Goal: Information Seeking & Learning: Check status

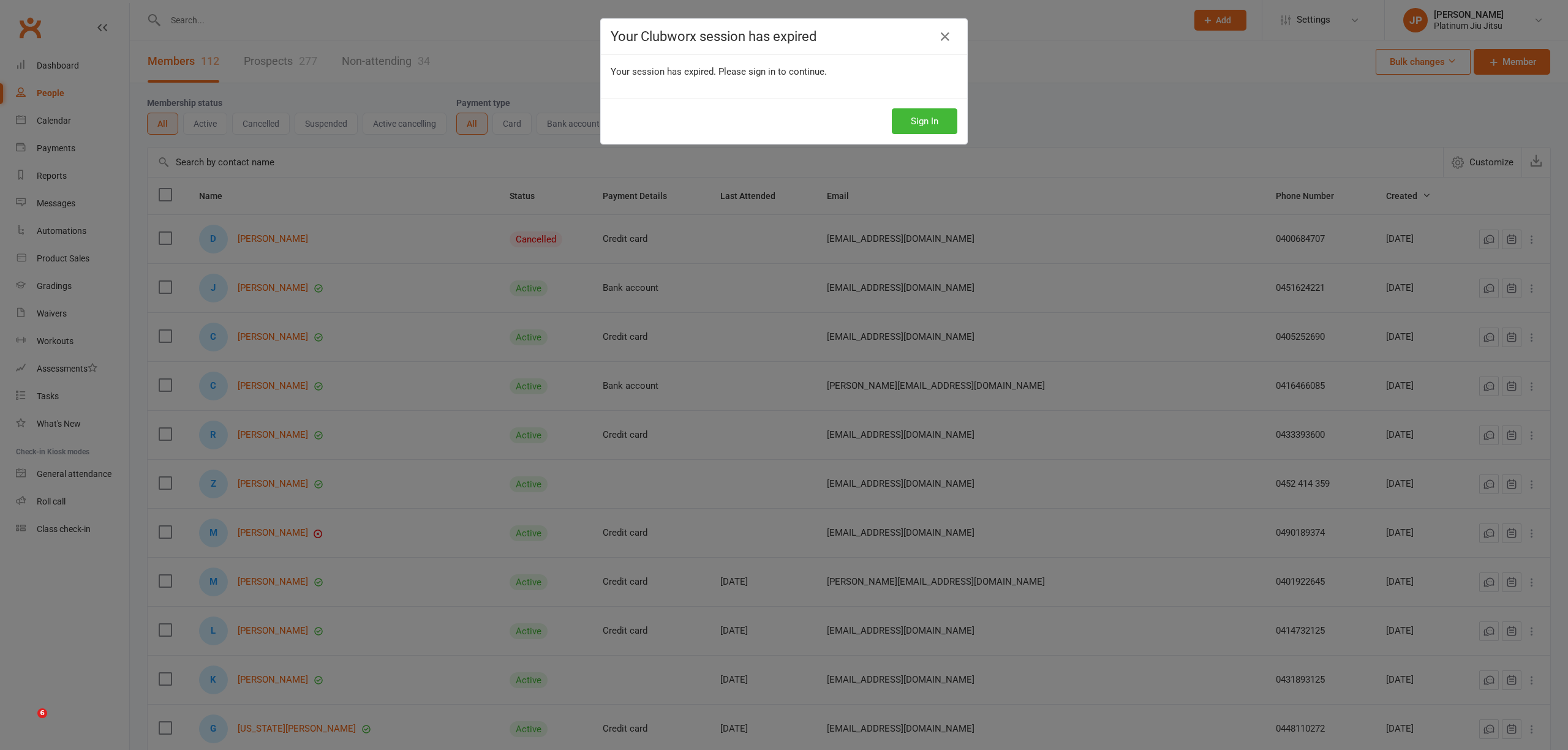
select select "100"
click at [895, 125] on button "Sign In" at bounding box center [924, 121] width 65 height 26
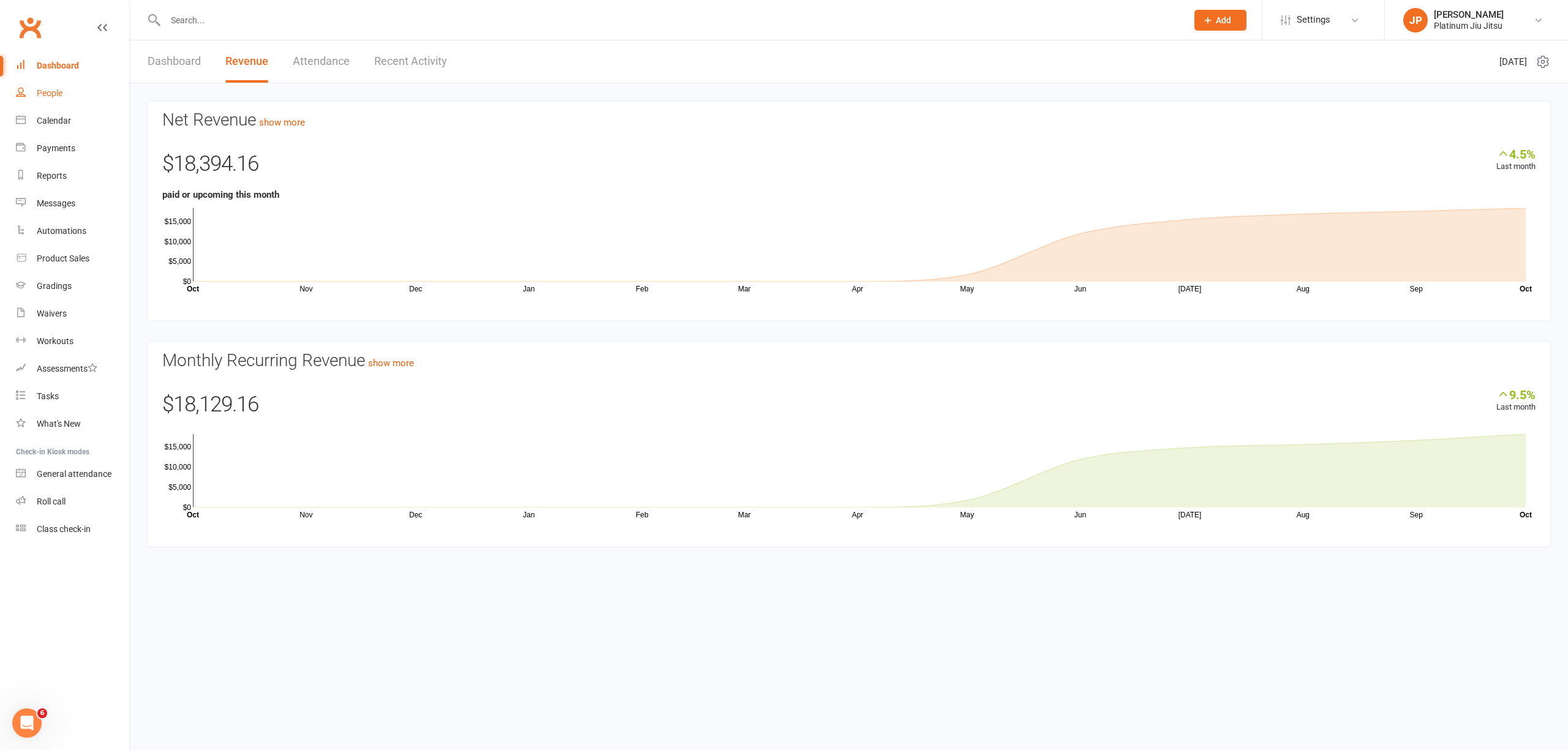
click at [53, 97] on div "People" at bounding box center [49, 93] width 26 height 10
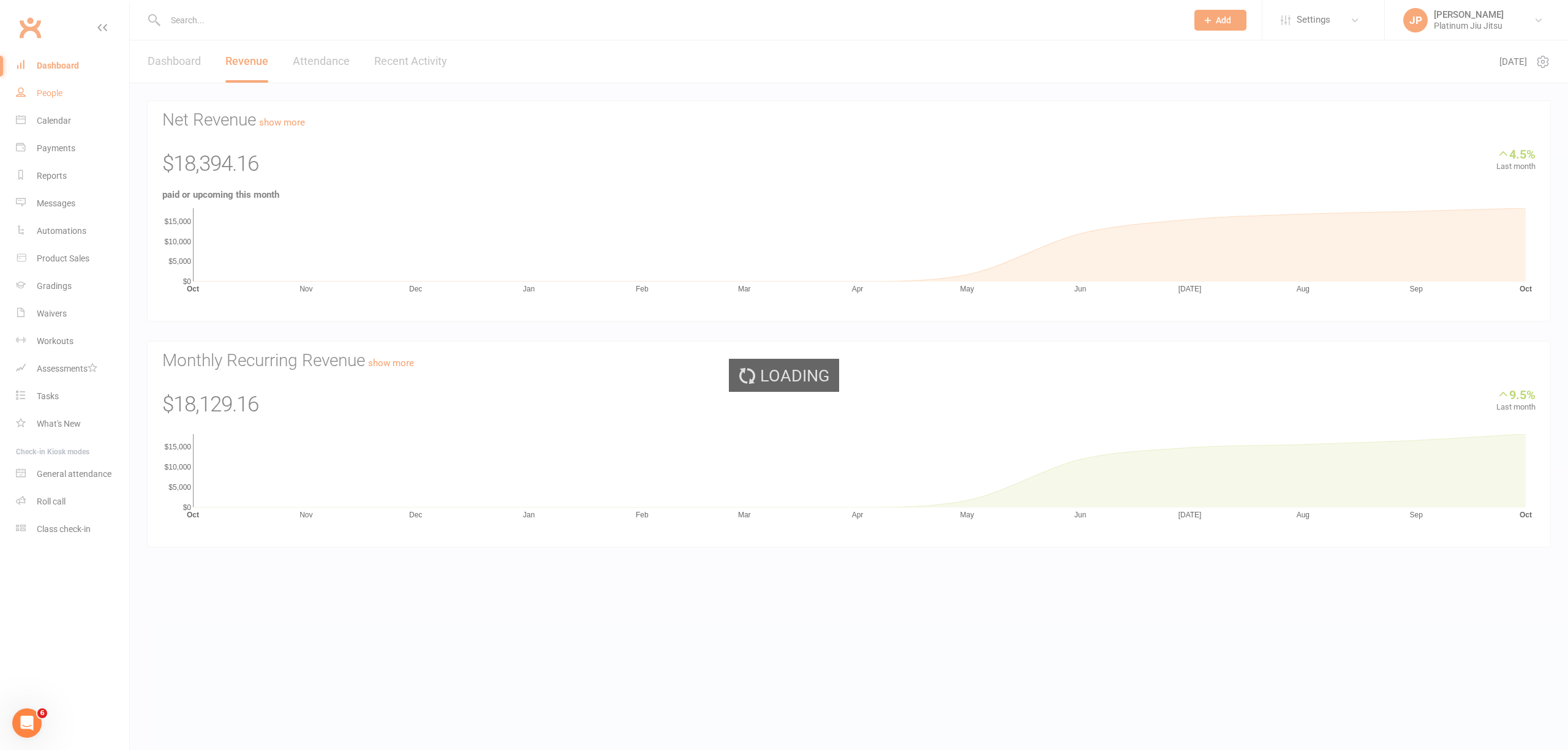
select select "100"
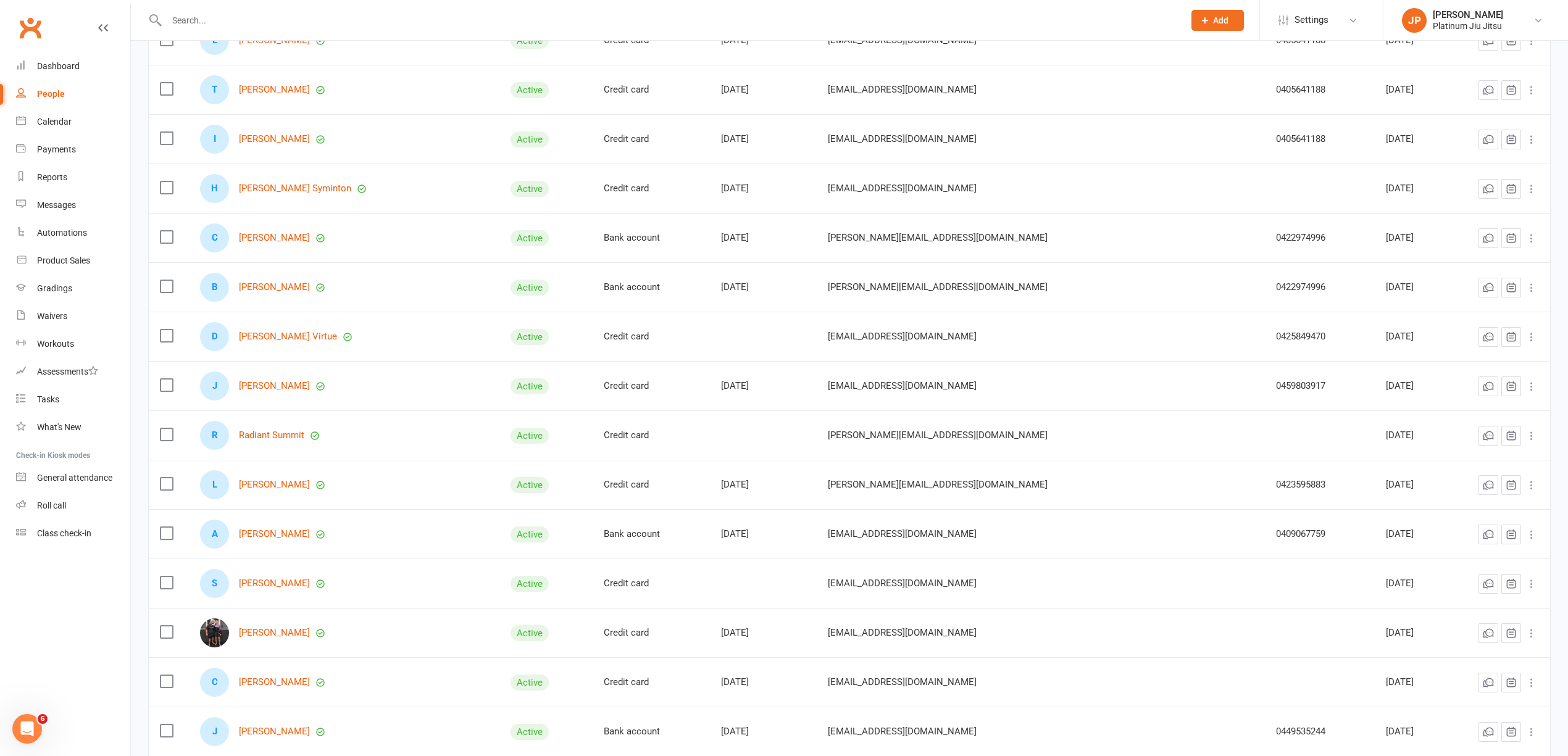
scroll to position [3044, 0]
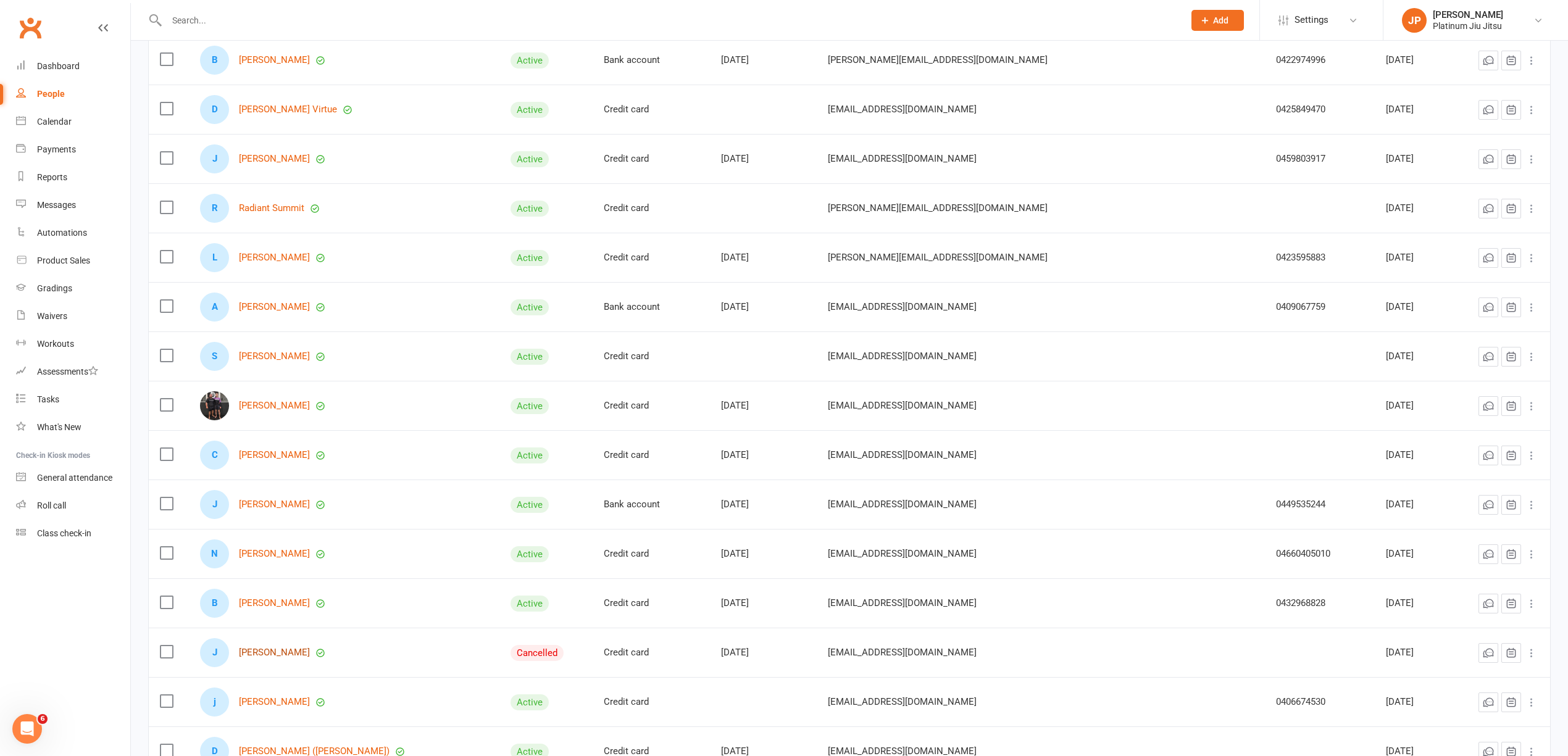
click at [279, 658] on link "[PERSON_NAME]" at bounding box center [274, 652] width 71 height 11
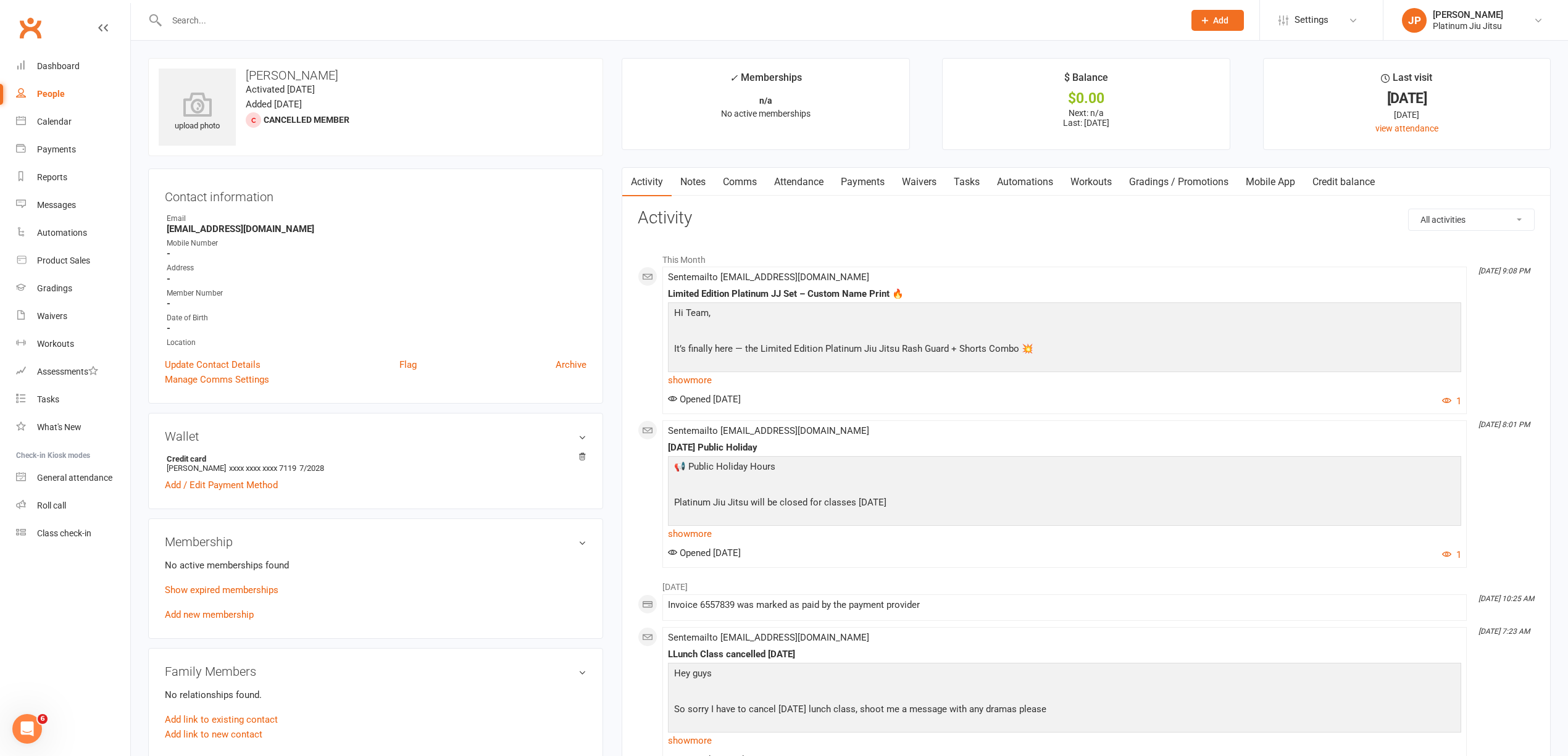
click at [877, 187] on link "Payments" at bounding box center [862, 182] width 61 height 29
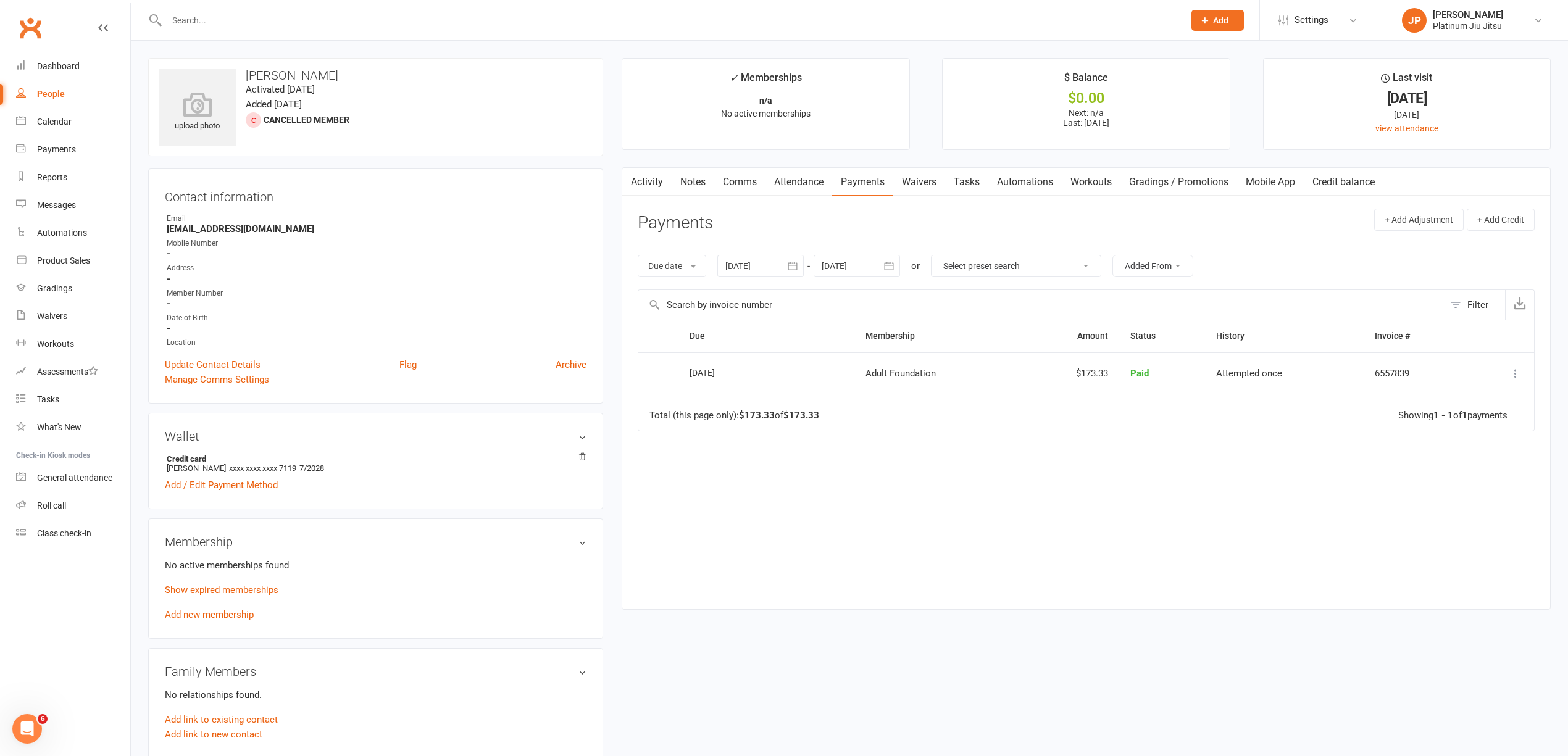
click at [1269, 178] on link "Mobile App" at bounding box center [1270, 182] width 67 height 29
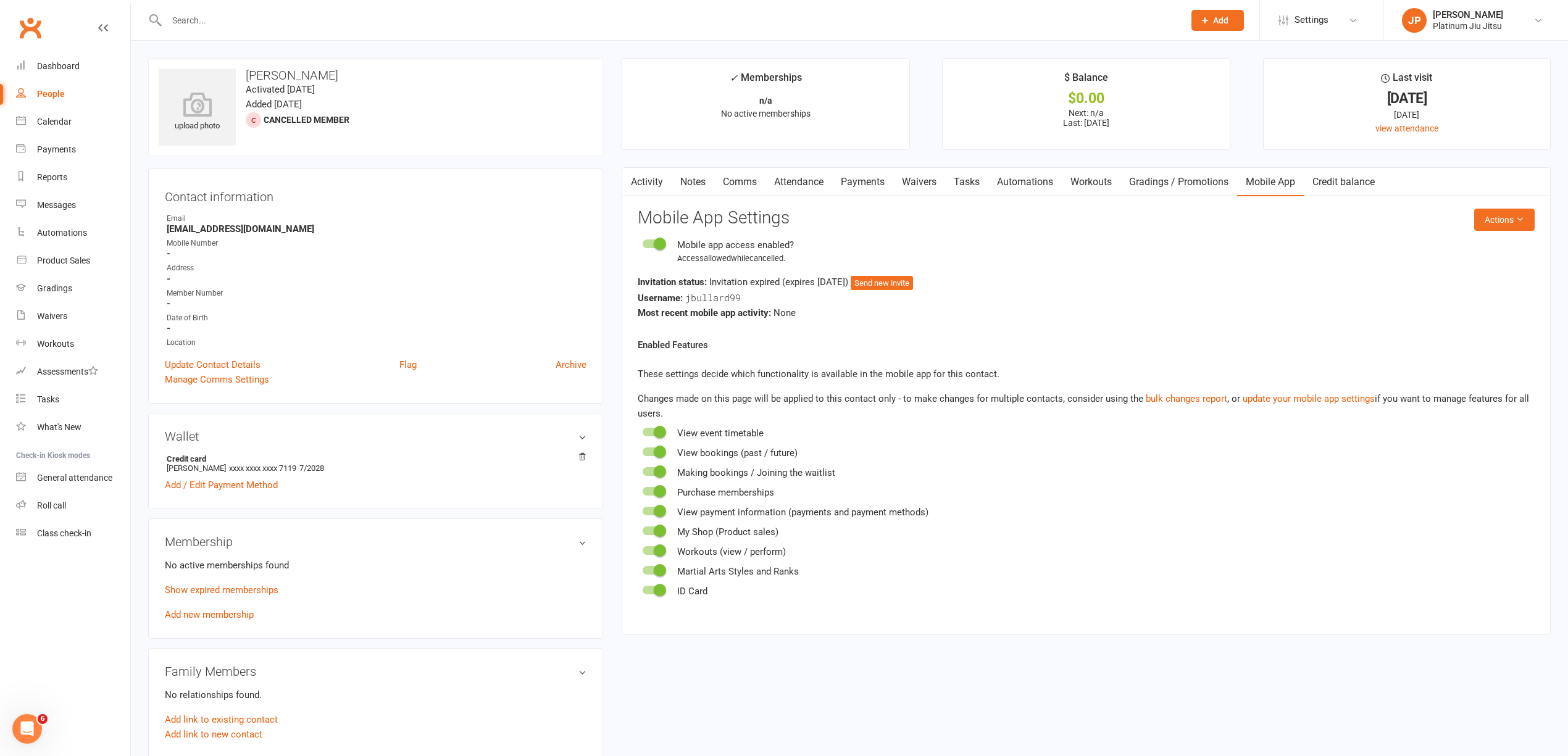
click at [1206, 181] on link "Gradings / Promotions" at bounding box center [1178, 182] width 116 height 29
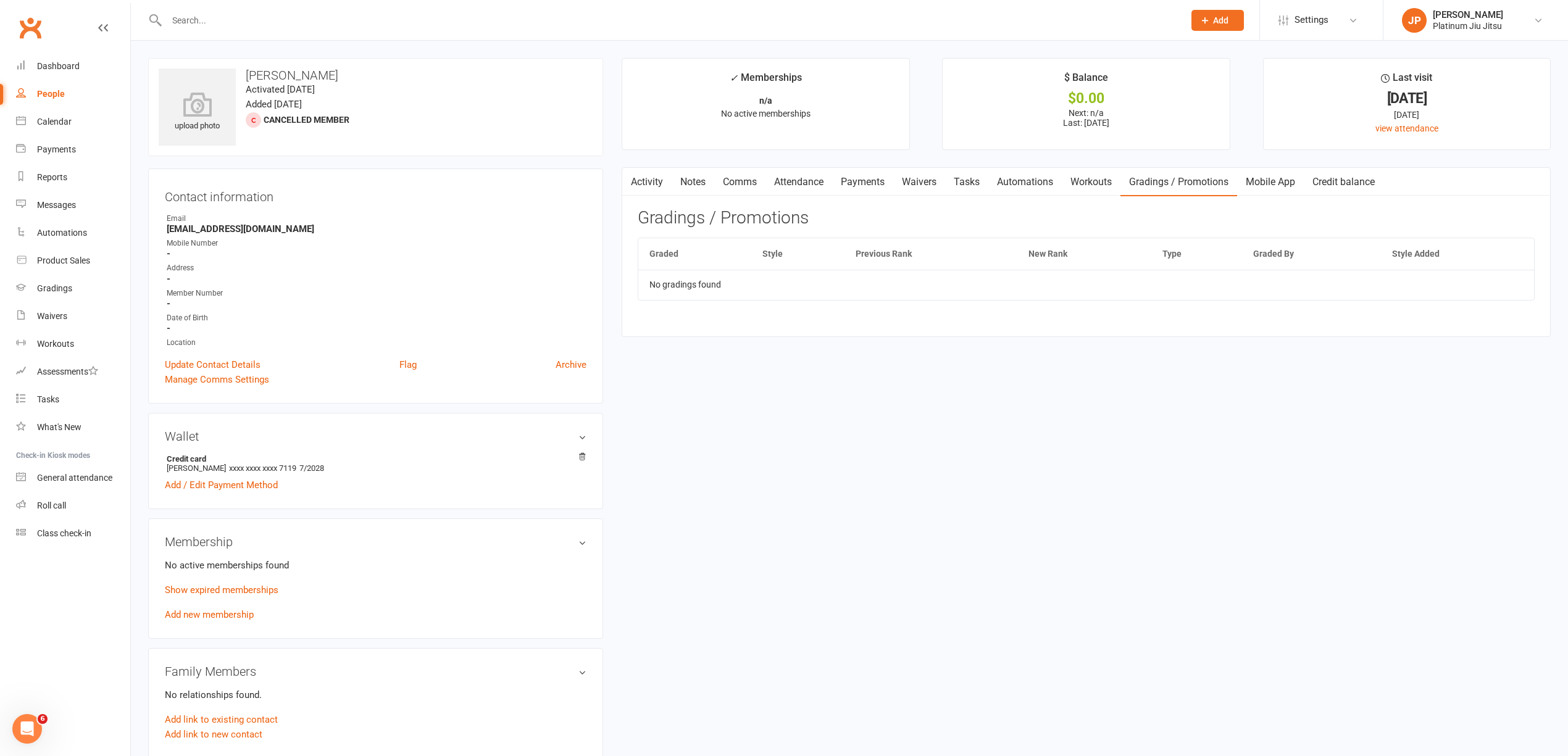
click at [1091, 185] on link "Workouts" at bounding box center [1090, 182] width 59 height 29
click at [1017, 184] on link "Automations" at bounding box center [1025, 182] width 74 height 29
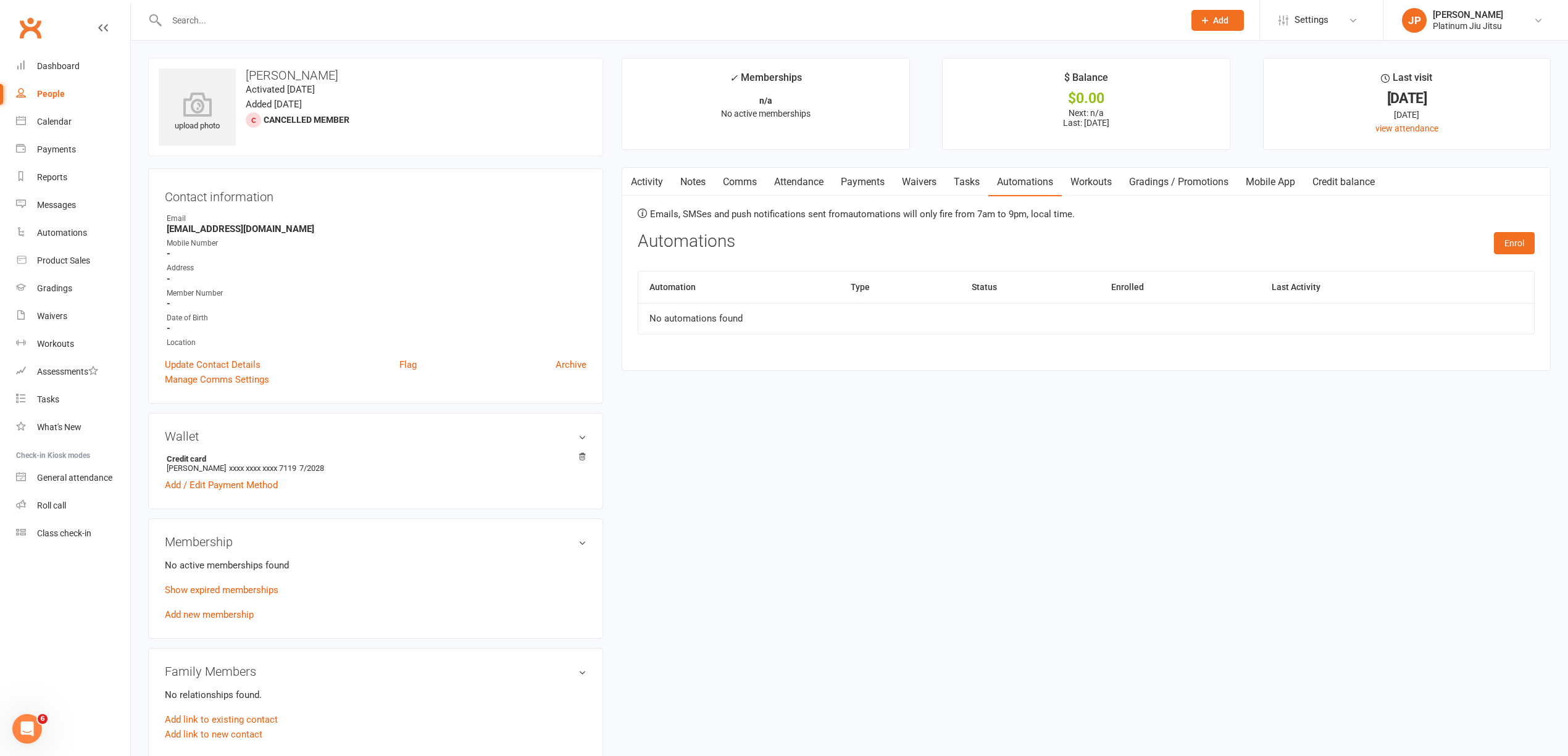
click at [961, 181] on link "Tasks" at bounding box center [967, 182] width 43 height 29
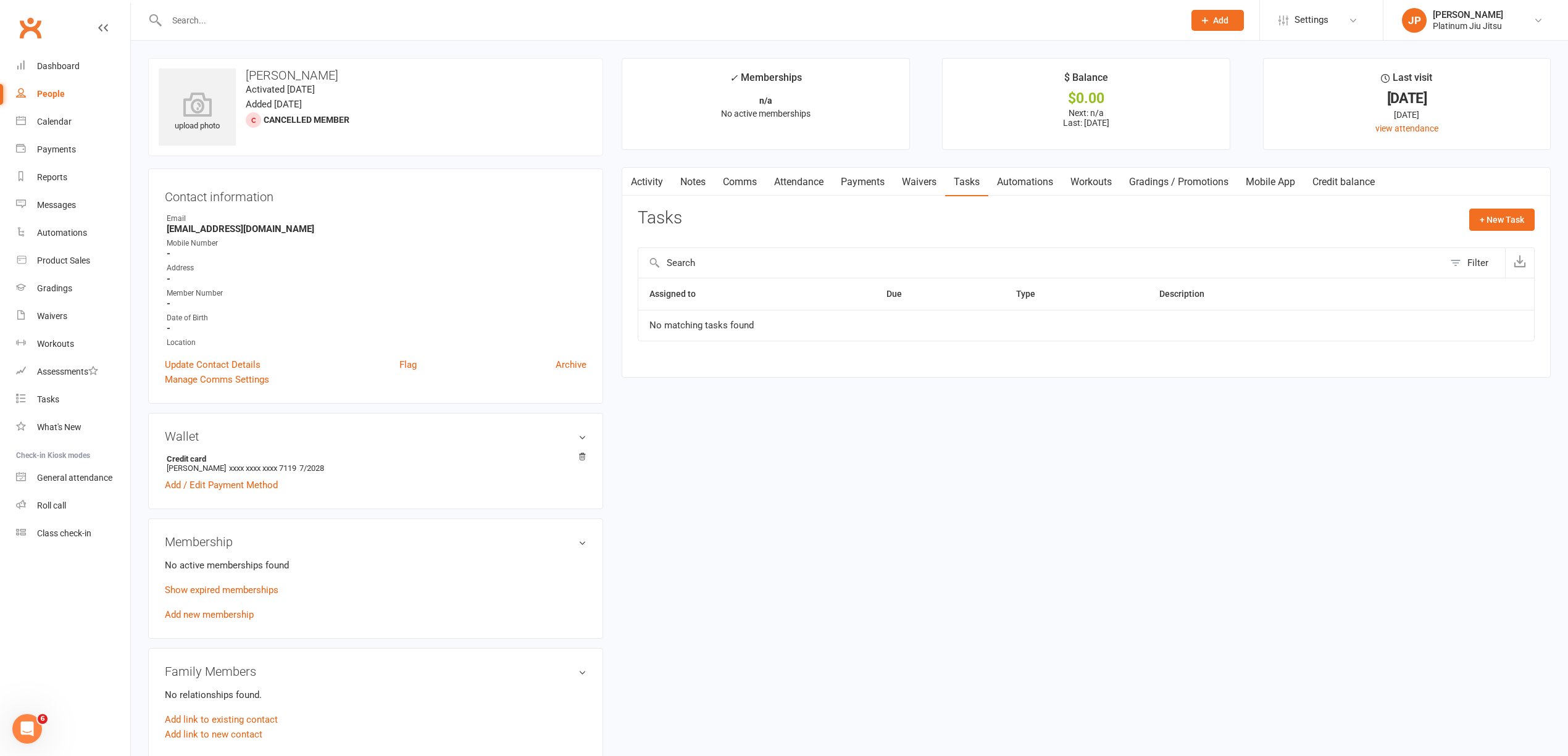
click at [917, 183] on link "Waivers" at bounding box center [919, 182] width 52 height 29
click at [852, 183] on link "Payments" at bounding box center [862, 182] width 61 height 29
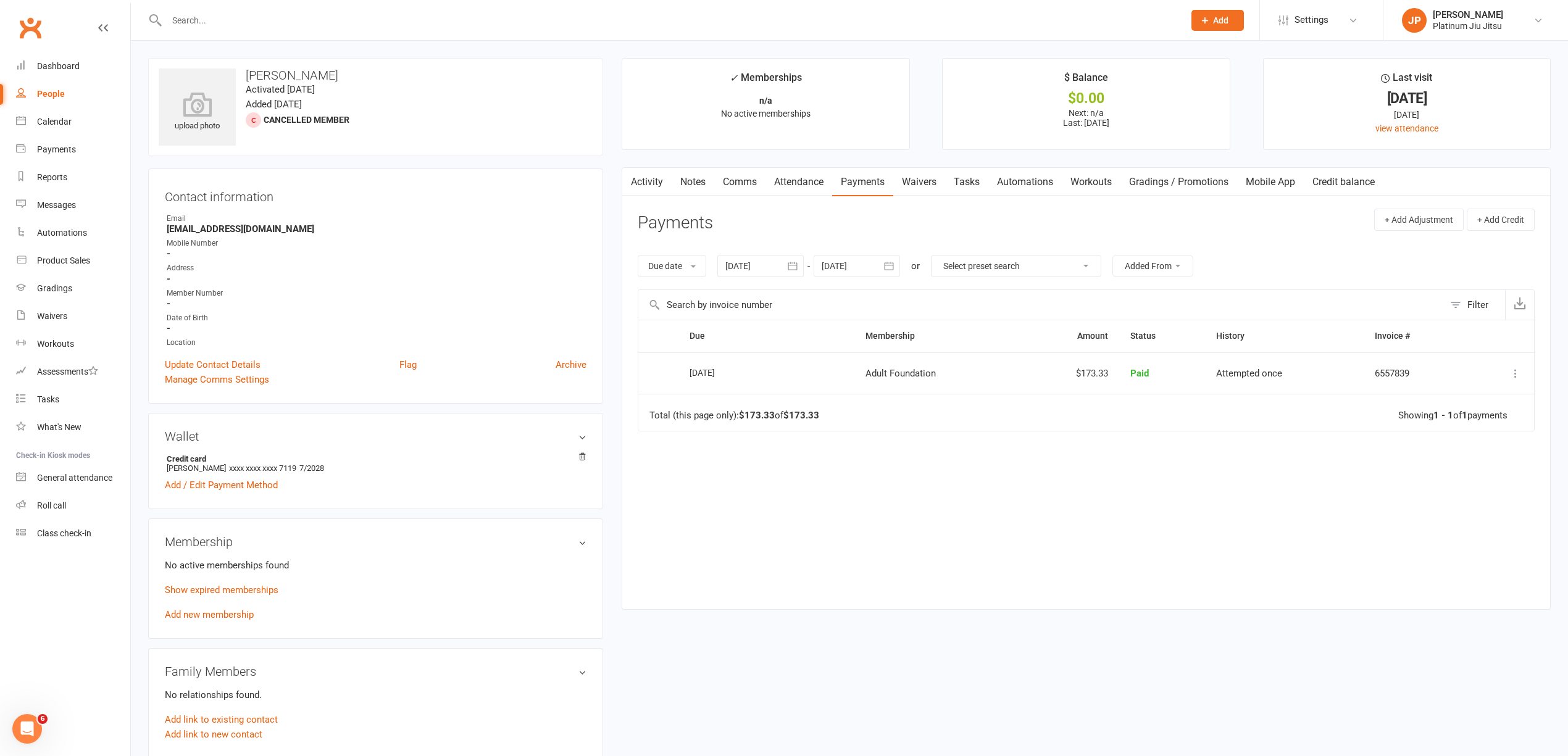
click at [803, 183] on link "Attendance" at bounding box center [798, 182] width 67 height 29
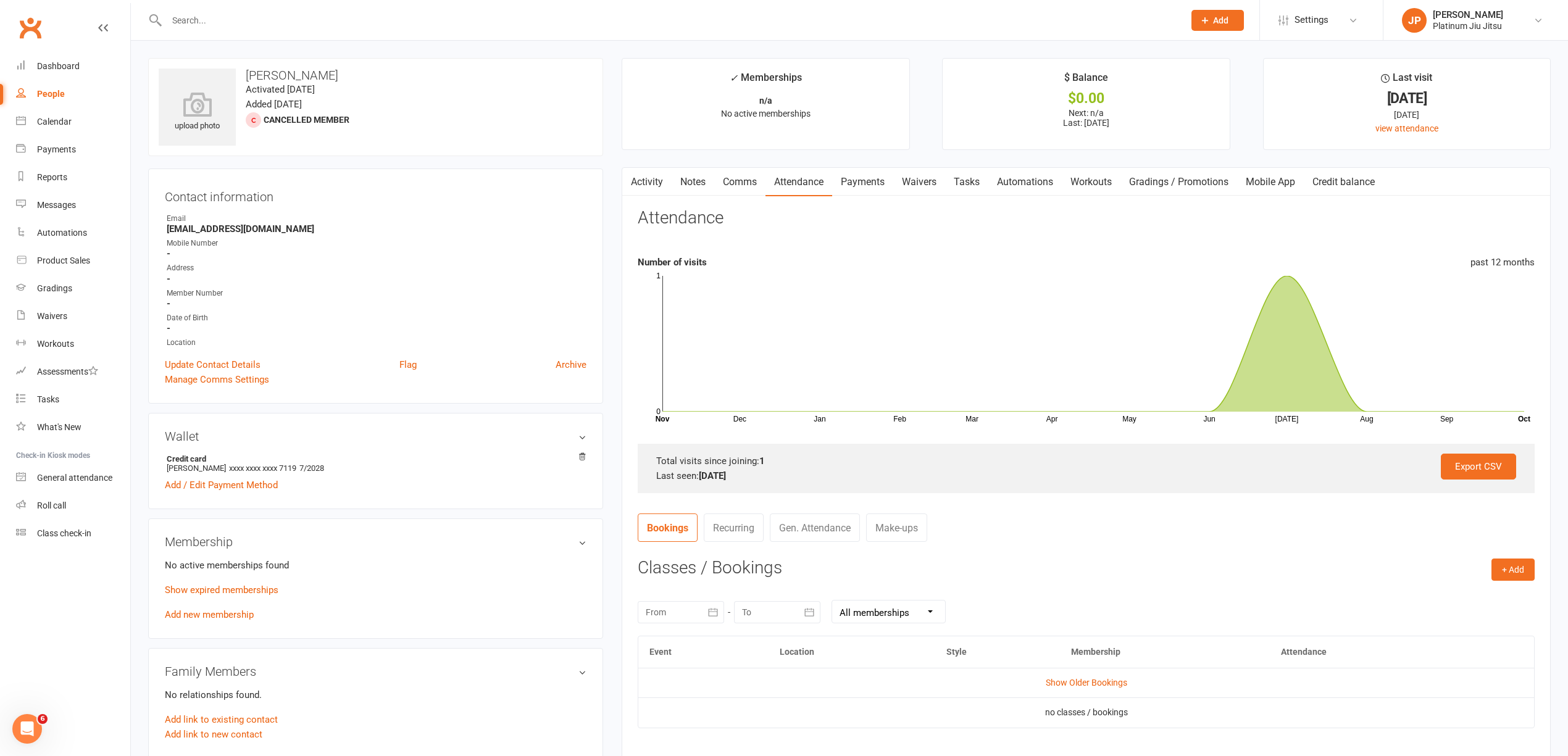
click at [732, 180] on link "Comms" at bounding box center [739, 182] width 51 height 29
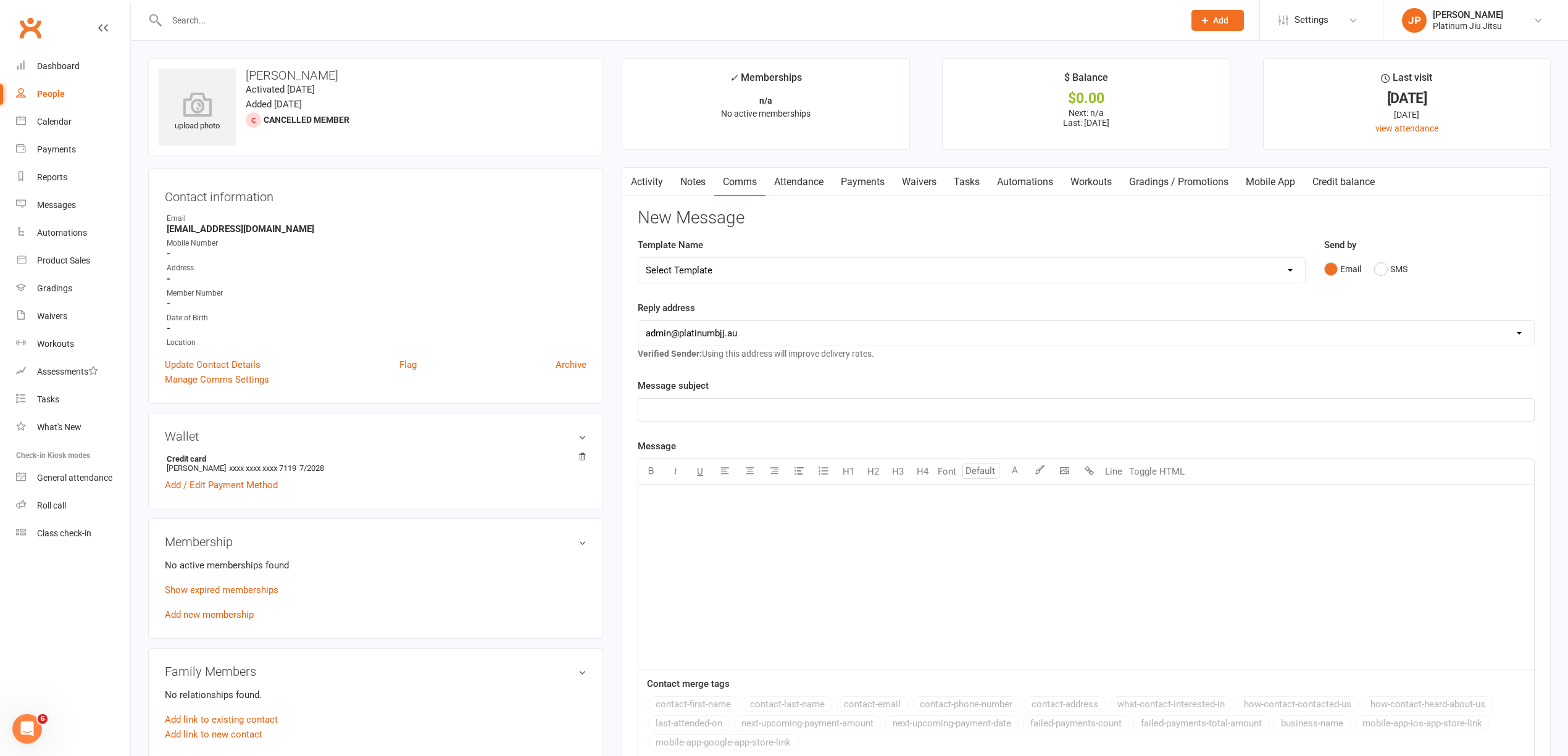
click at [794, 183] on link "Attendance" at bounding box center [798, 182] width 67 height 29
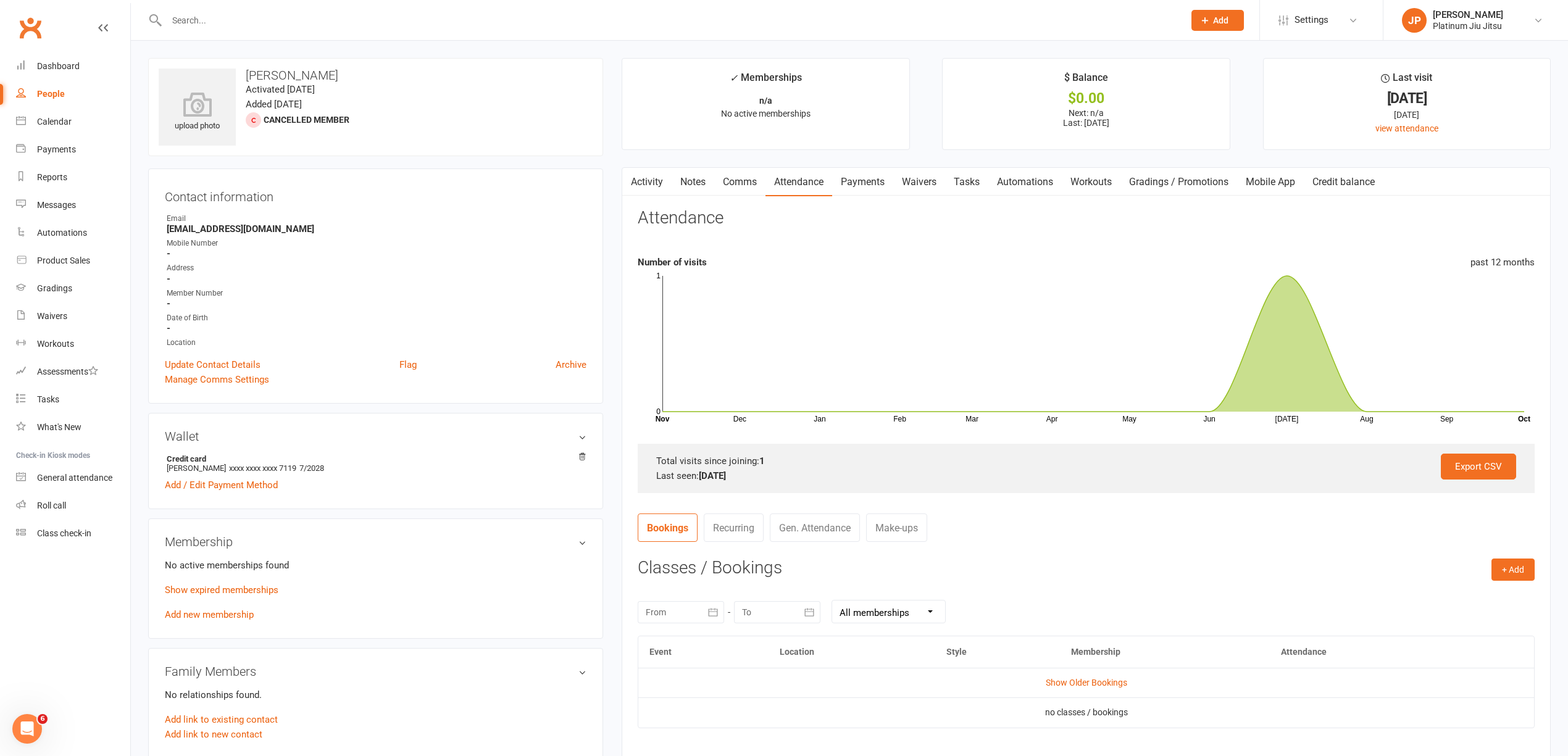
click at [655, 176] on link "Activity" at bounding box center [646, 182] width 50 height 29
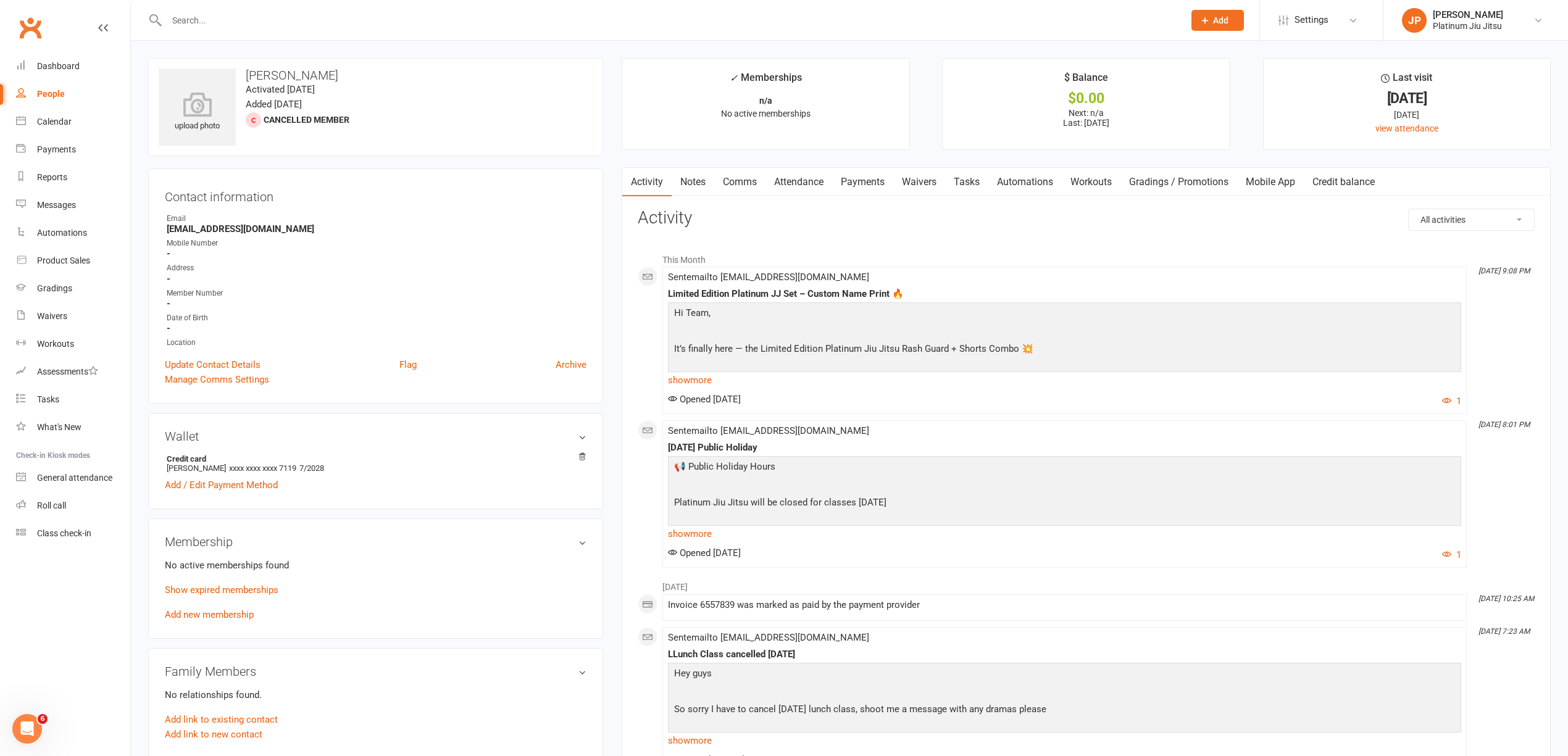
click at [877, 187] on link "Payments" at bounding box center [862, 182] width 61 height 29
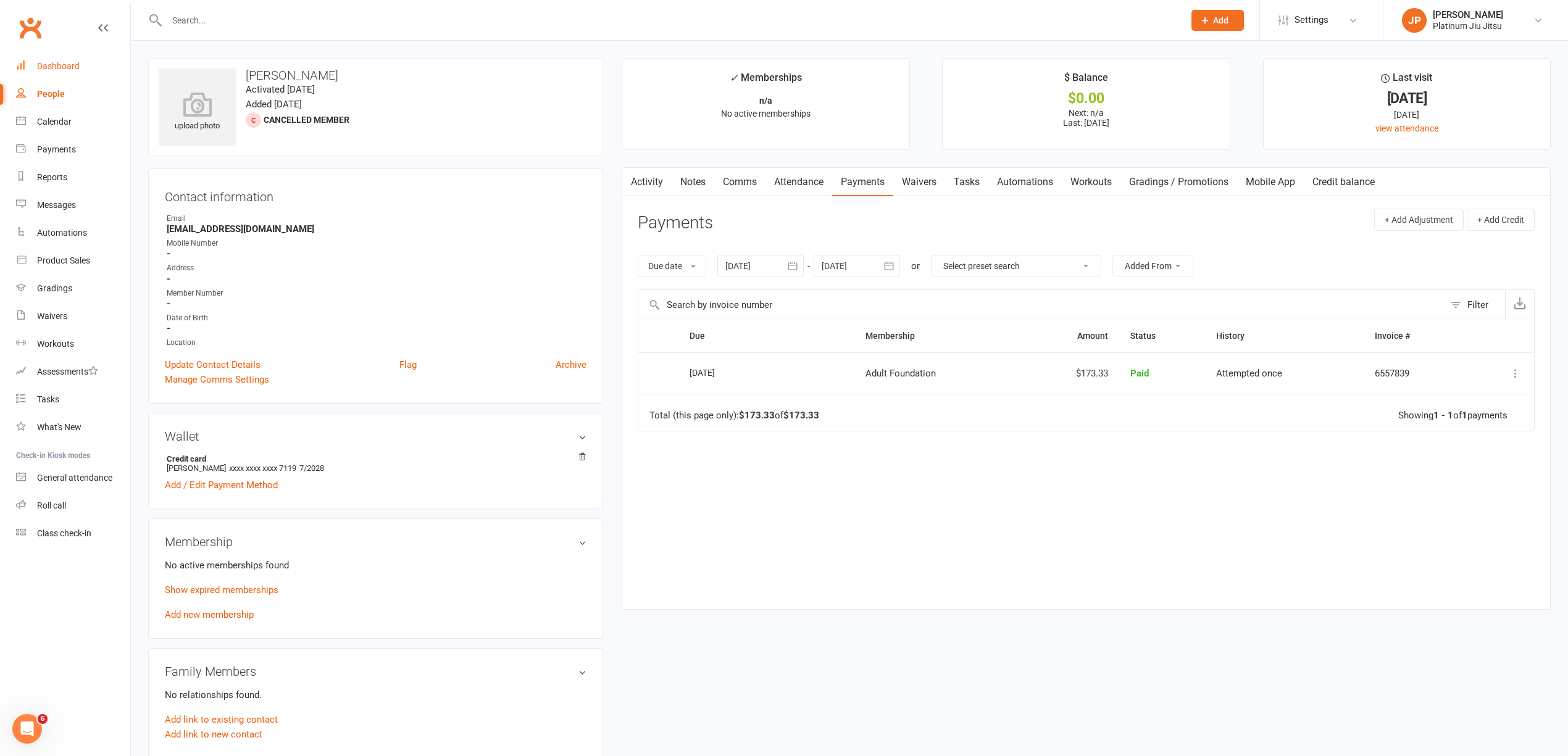
click at [61, 69] on div "Dashboard" at bounding box center [58, 66] width 42 height 10
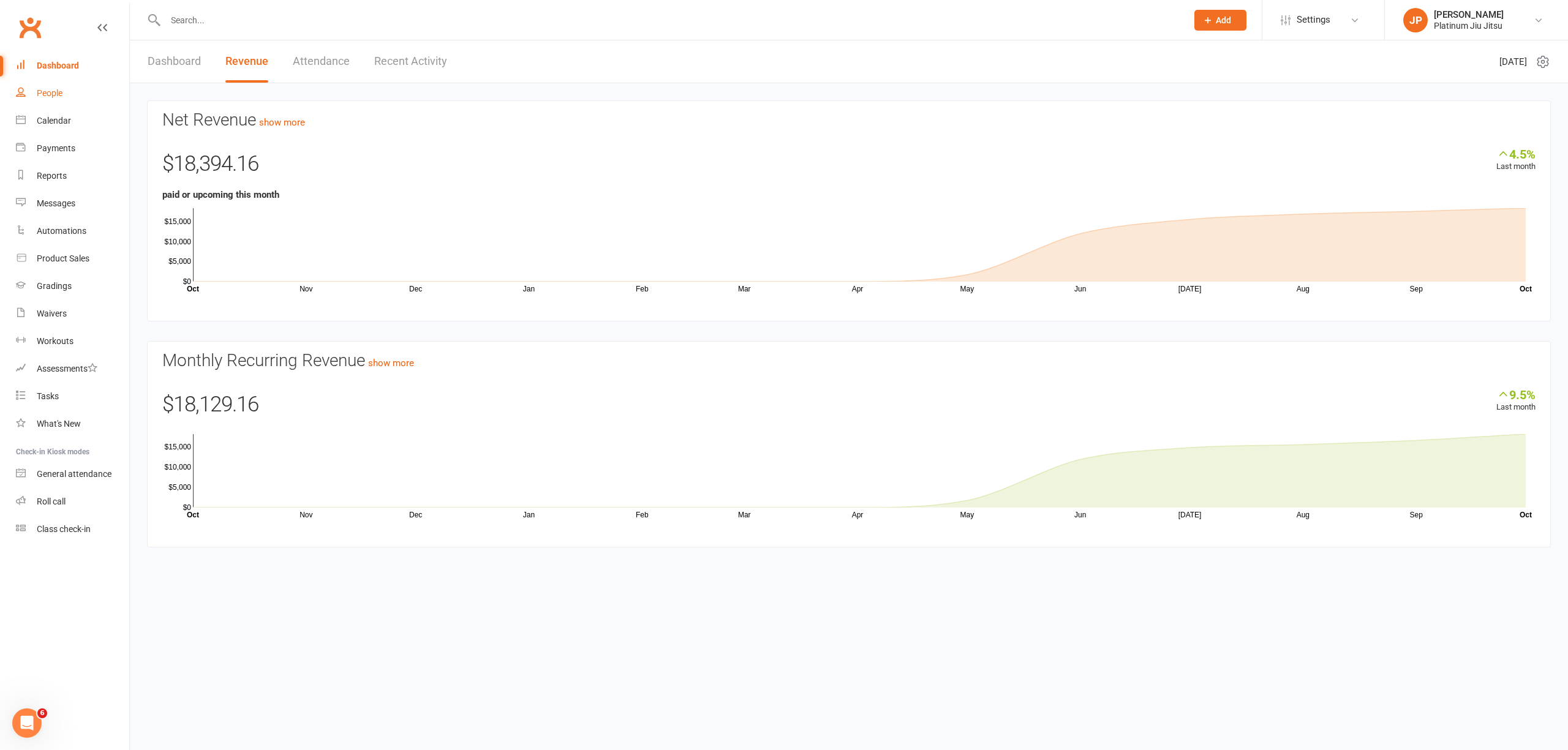
click at [65, 105] on link "People" at bounding box center [72, 93] width 114 height 28
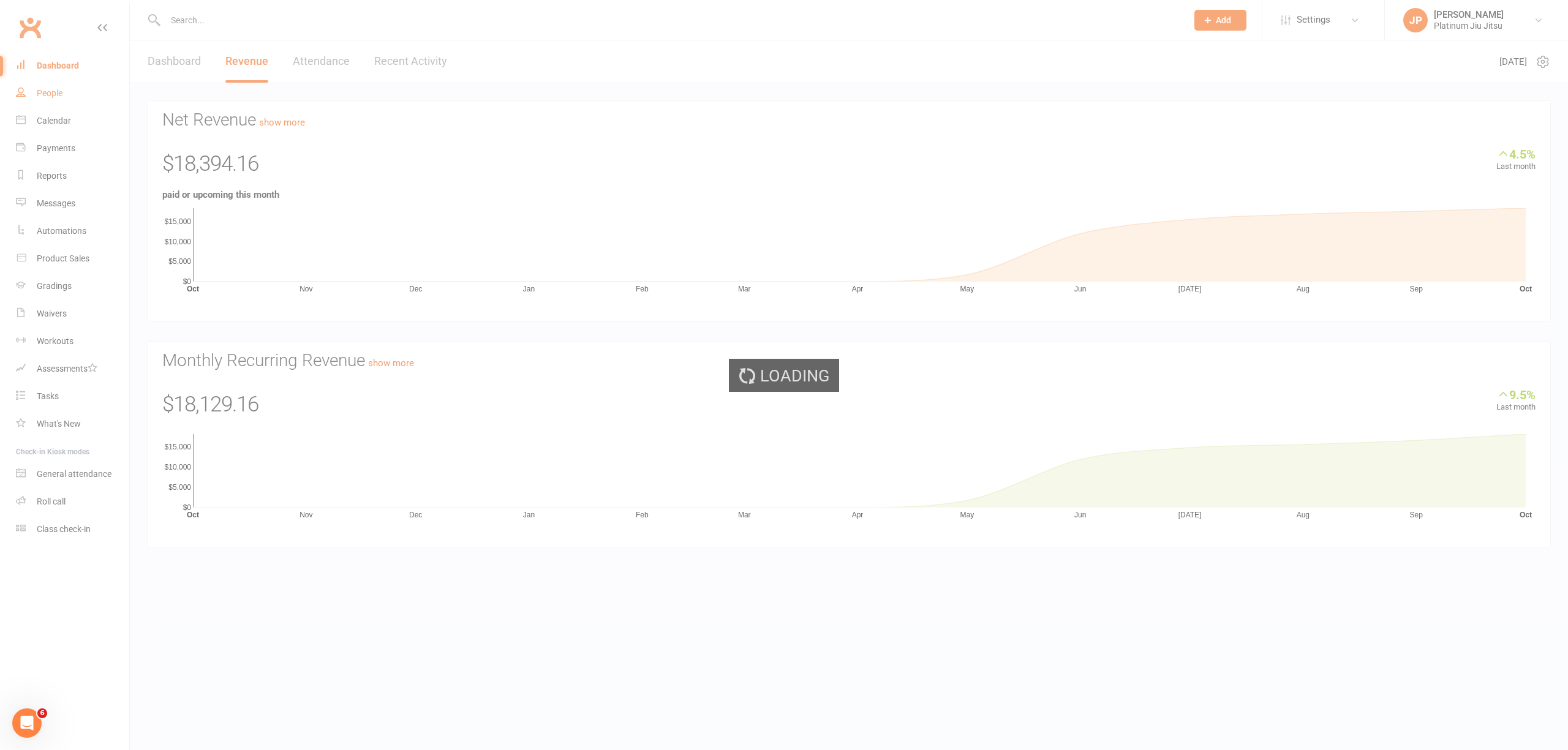
select select "100"
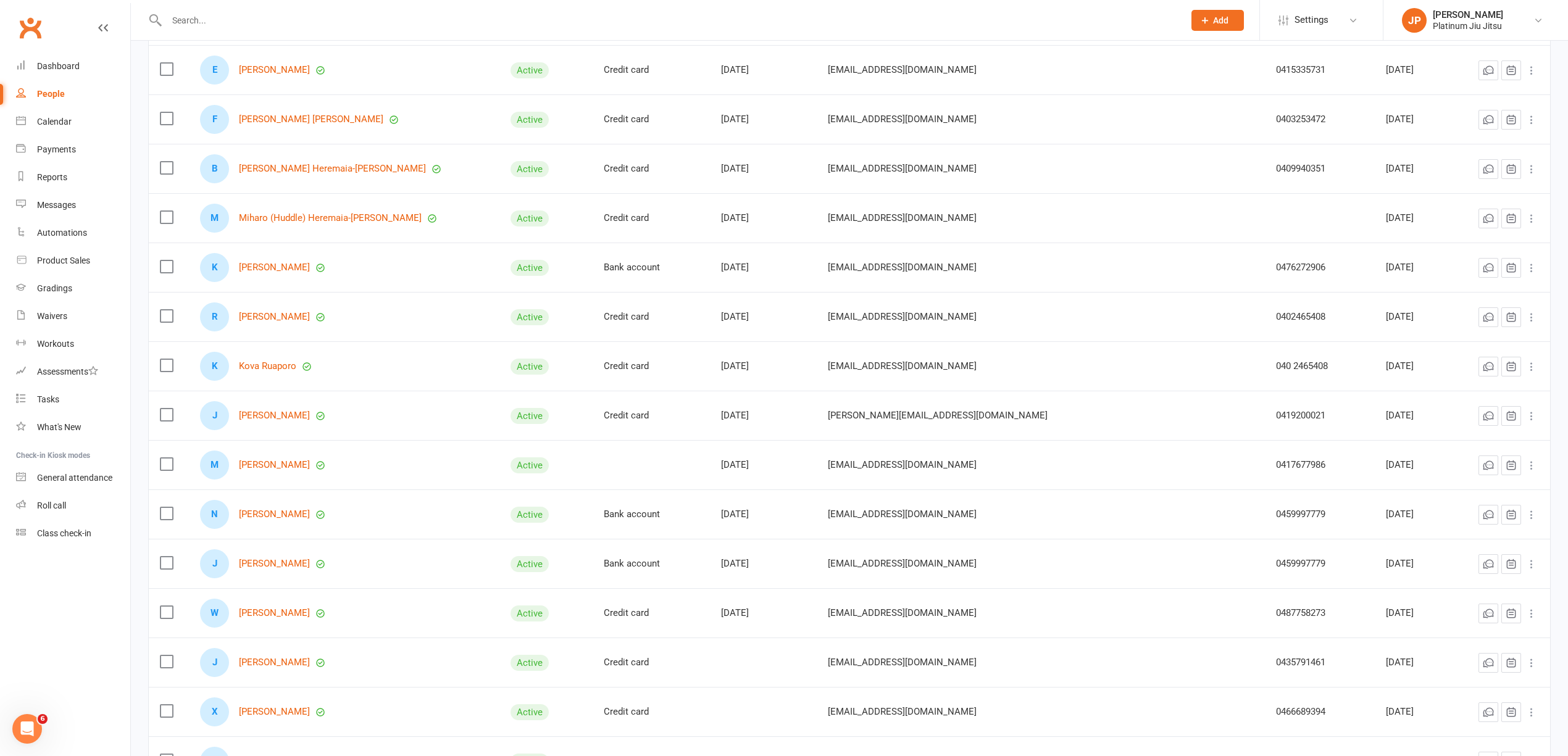
scroll to position [3949, 0]
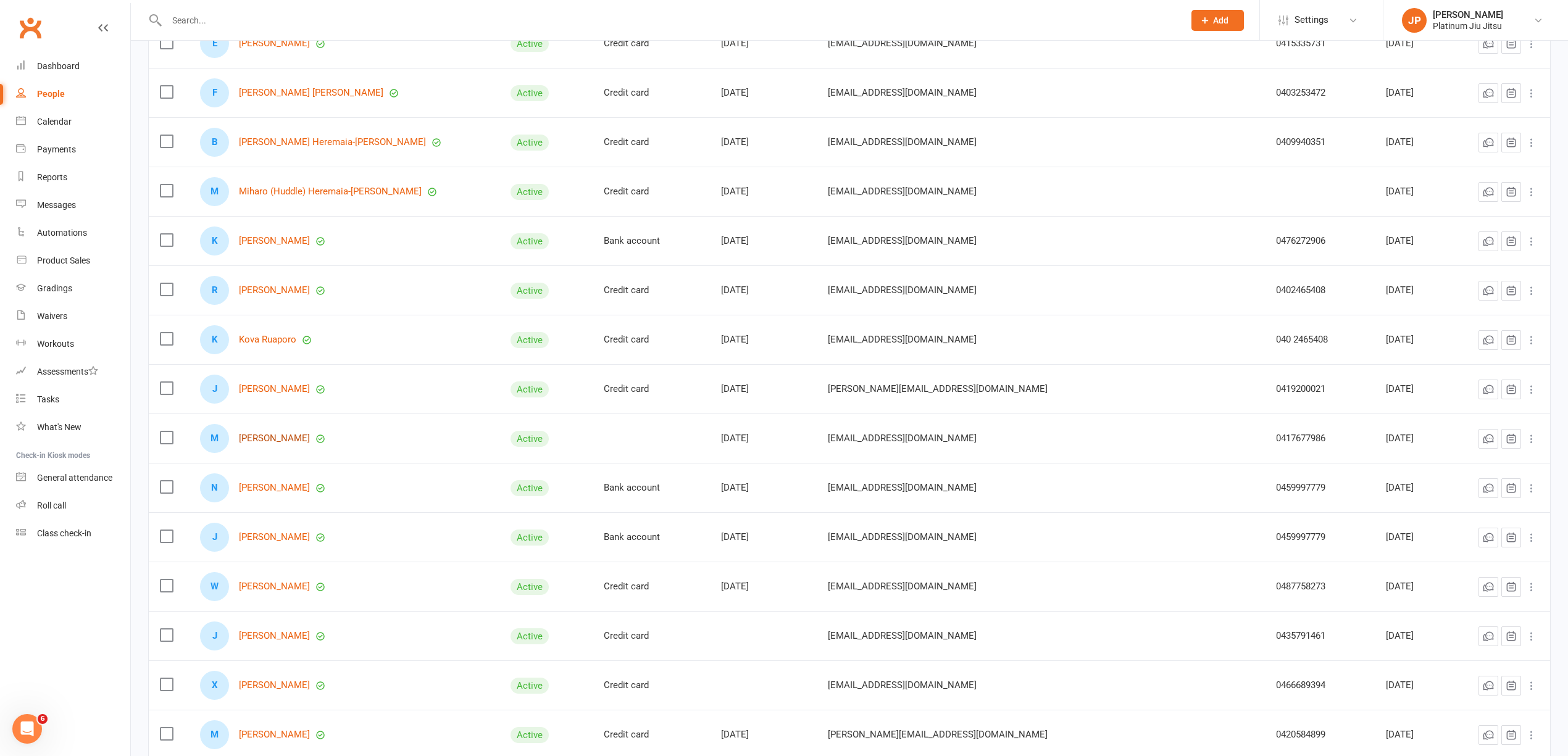
click at [285, 443] on link "[PERSON_NAME]" at bounding box center [274, 439] width 71 height 11
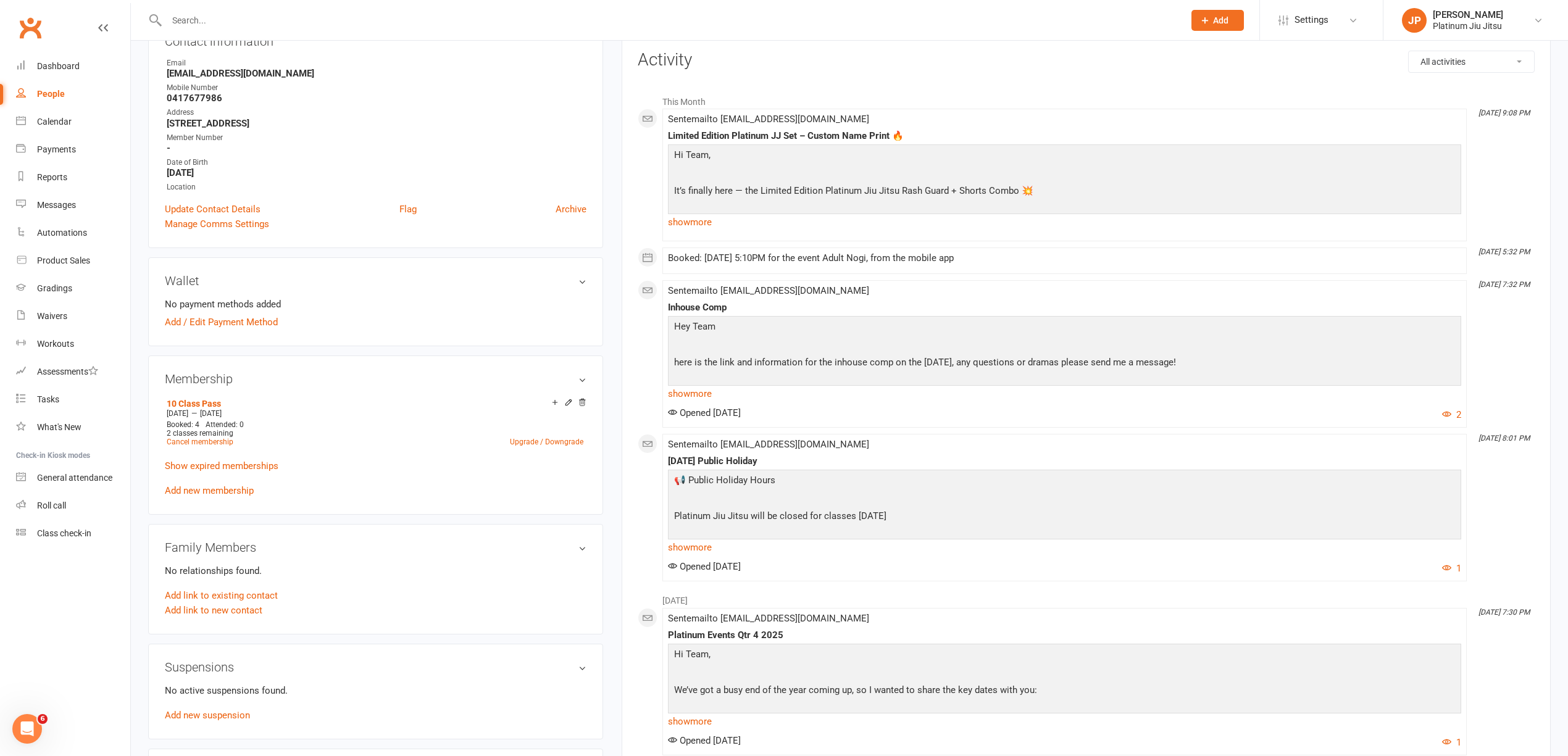
scroll to position [164, 0]
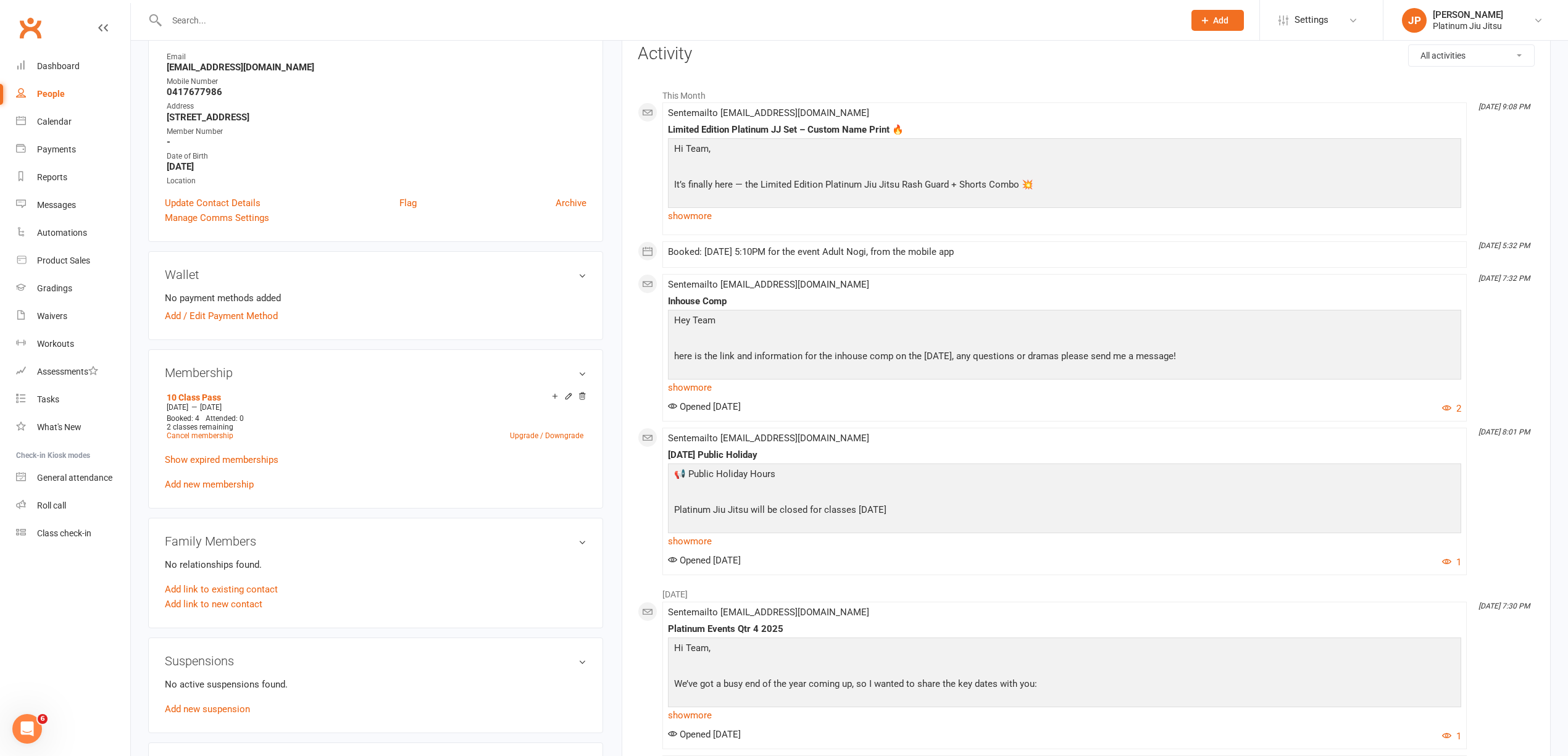
select select "100"
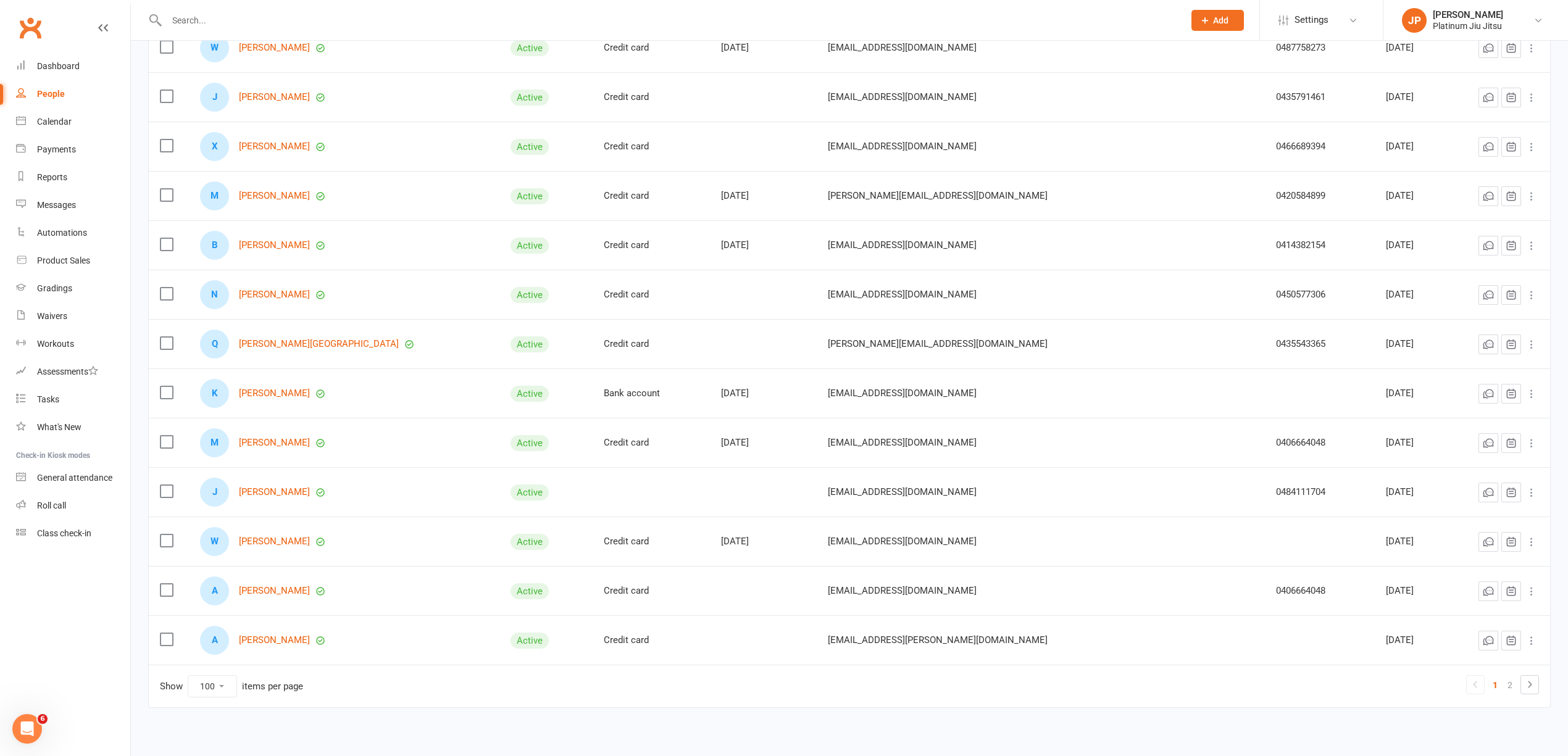
scroll to position [4530, 0]
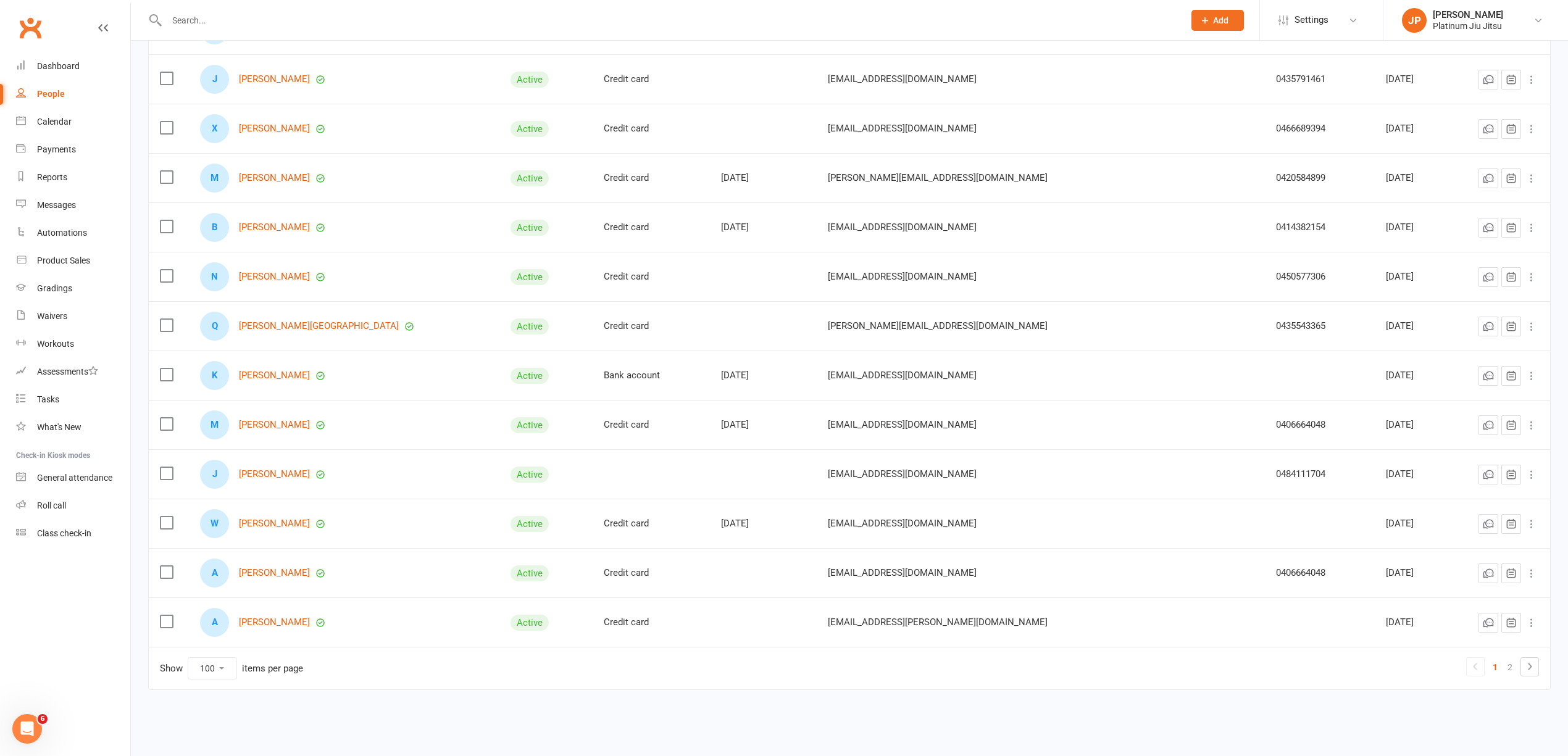
click at [287, 615] on div "A Avayah Burton" at bounding box center [344, 623] width 288 height 29
click at [287, 617] on link "[PERSON_NAME]" at bounding box center [274, 623] width 71 height 11
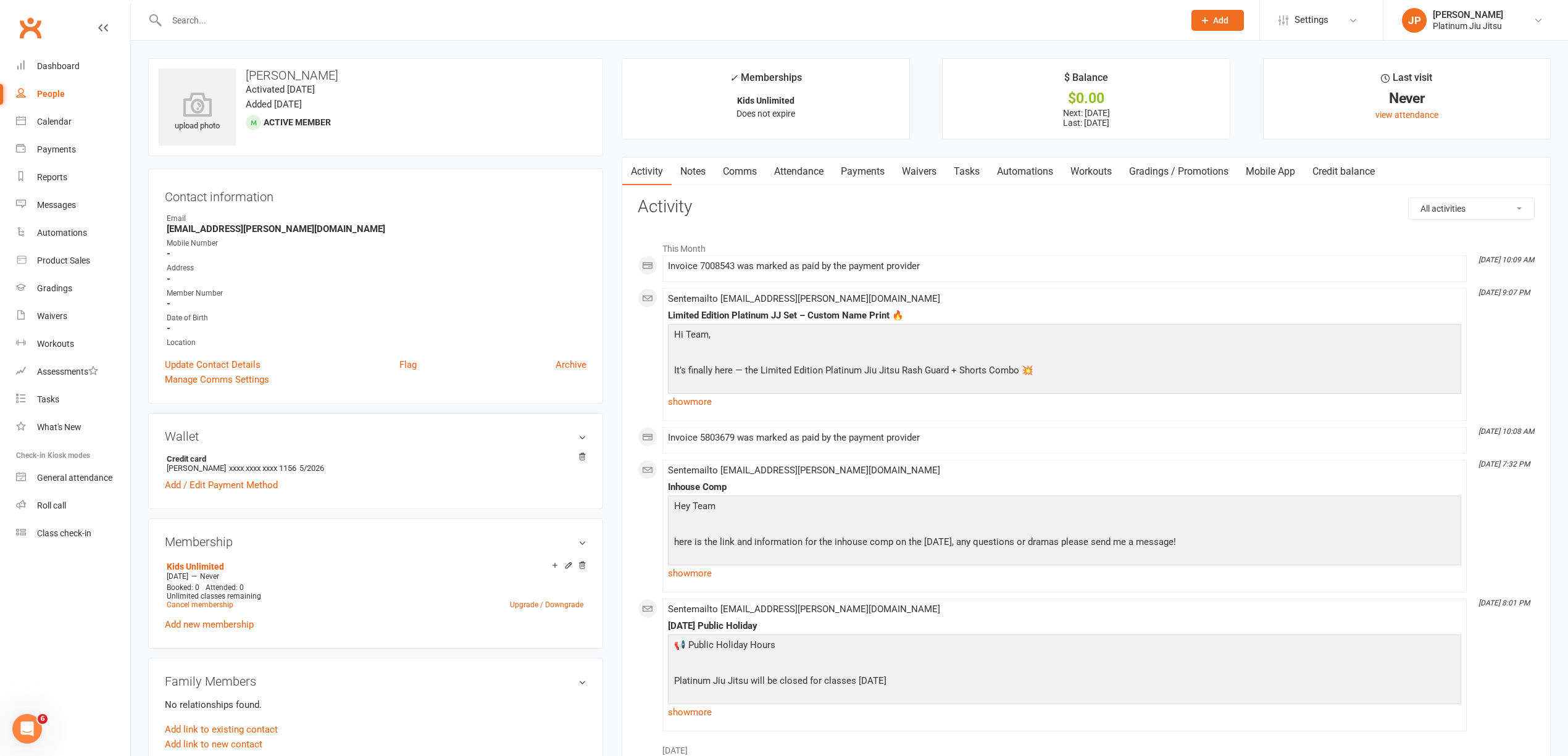
click at [882, 170] on link "Payments" at bounding box center [862, 172] width 61 height 29
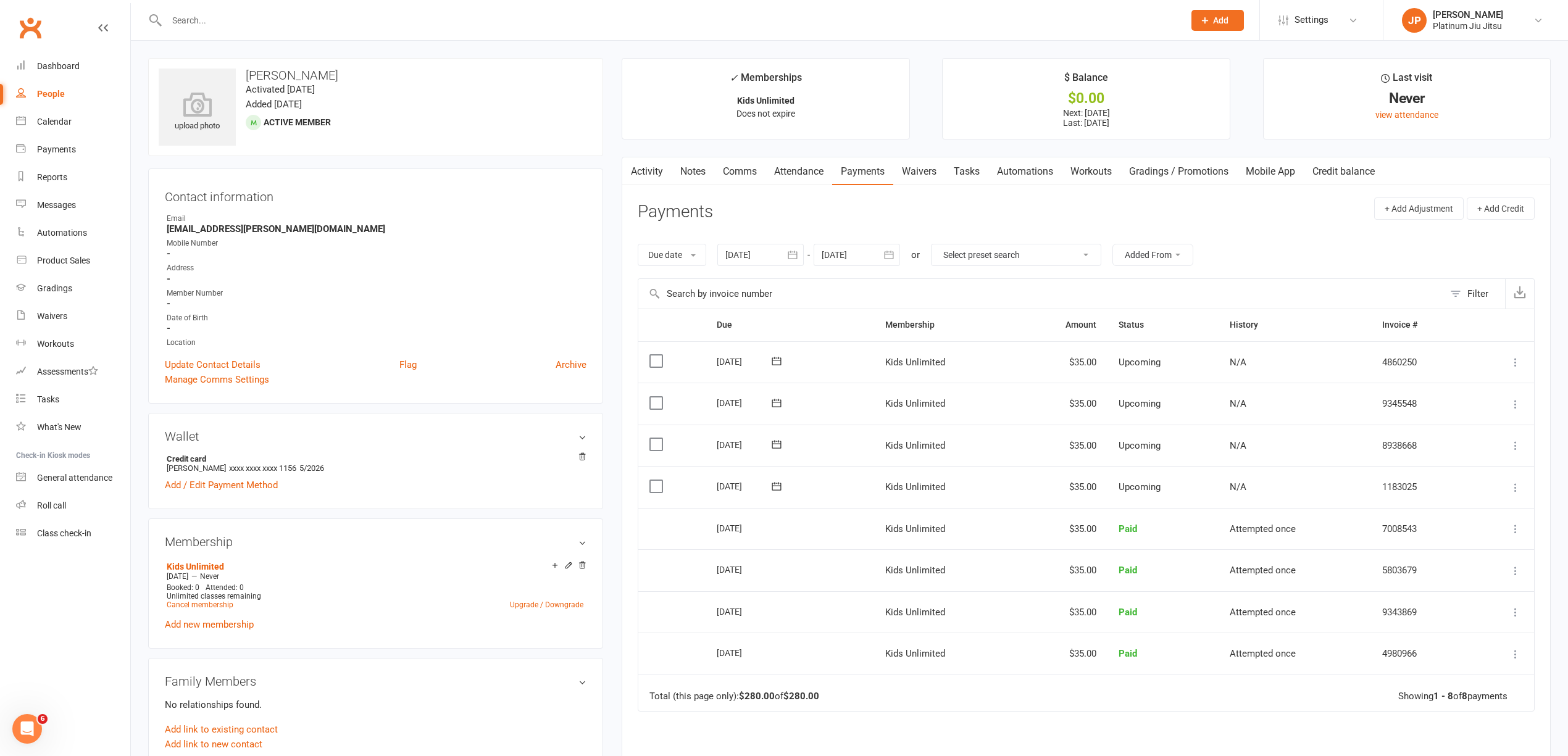
click at [751, 253] on div at bounding box center [761, 255] width 87 height 23
click at [739, 284] on icon "button" at bounding box center [736, 285] width 9 height 10
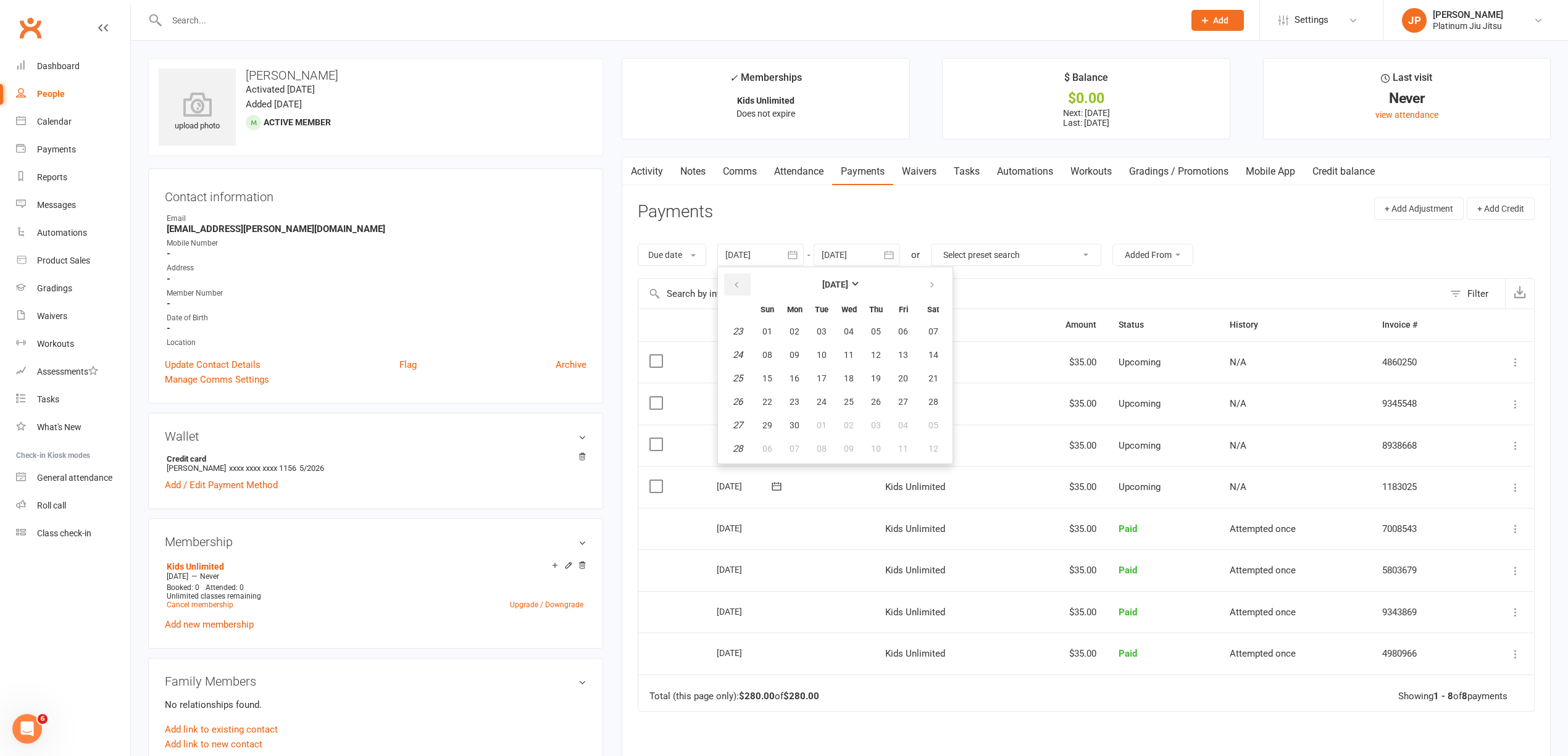
click at [739, 284] on icon "button" at bounding box center [736, 285] width 9 height 10
click at [932, 334] on span "01" at bounding box center [933, 331] width 10 height 10
type input "01 Feb 2025"
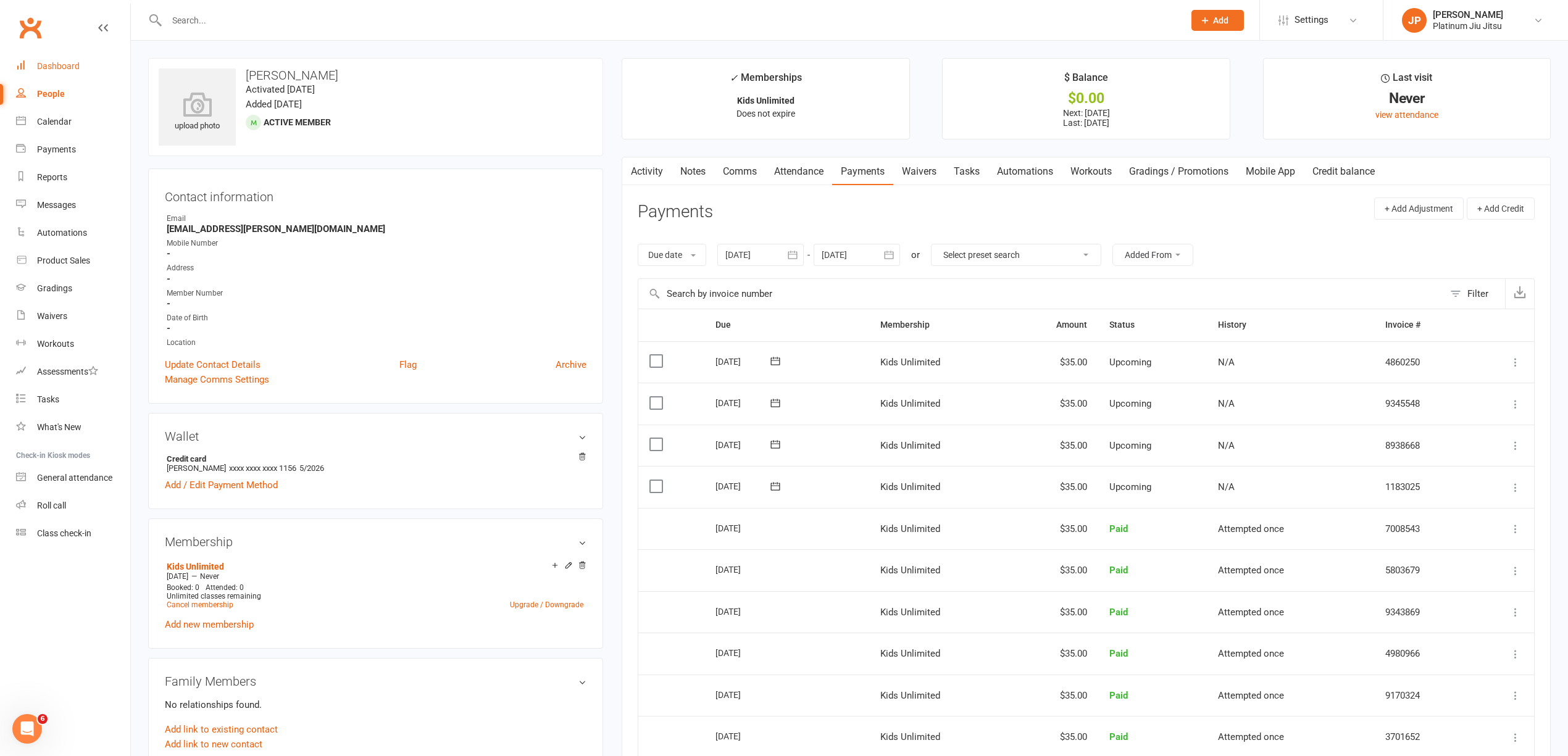
click at [54, 59] on link "Dashboard" at bounding box center [73, 66] width 114 height 28
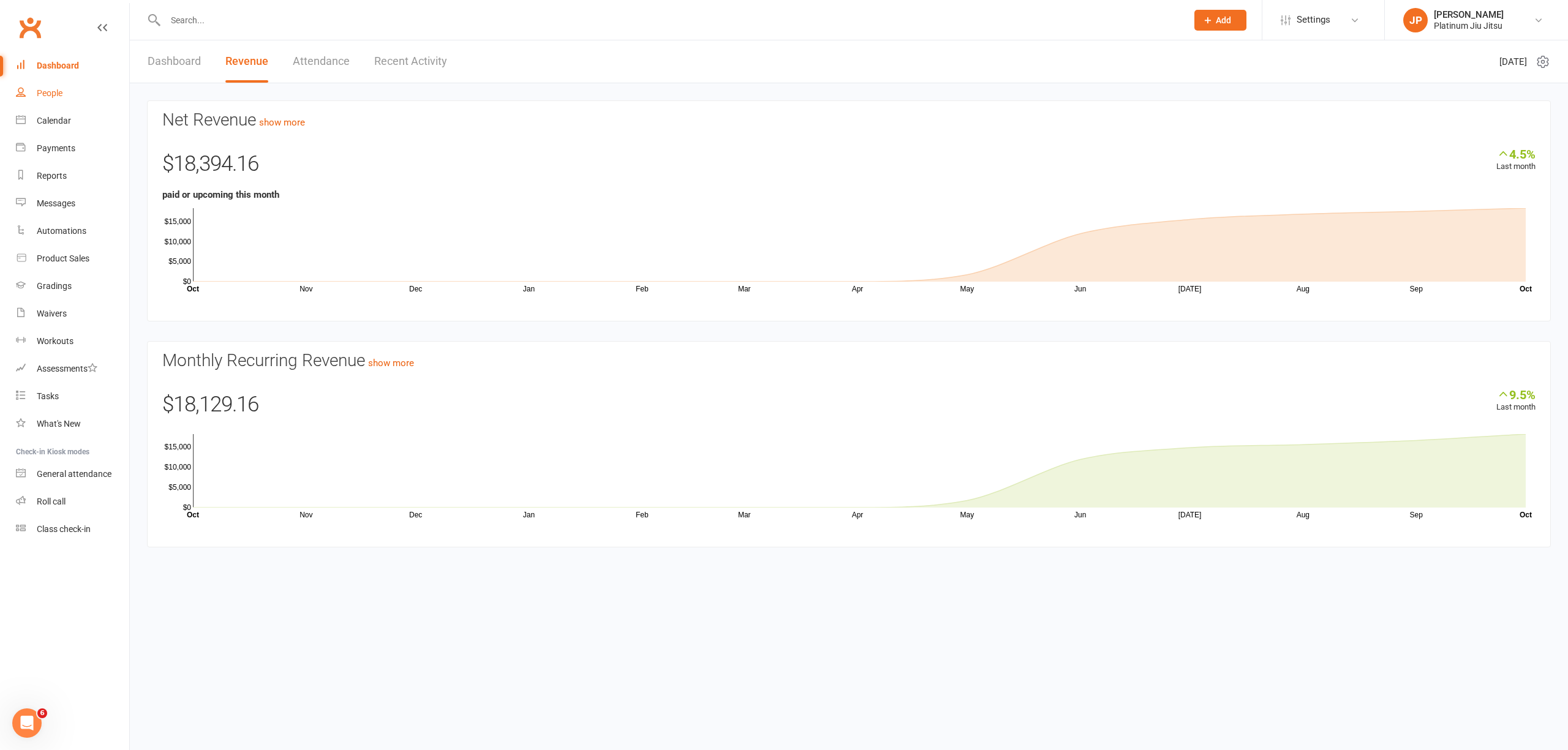
click at [45, 98] on div "People" at bounding box center [49, 93] width 26 height 10
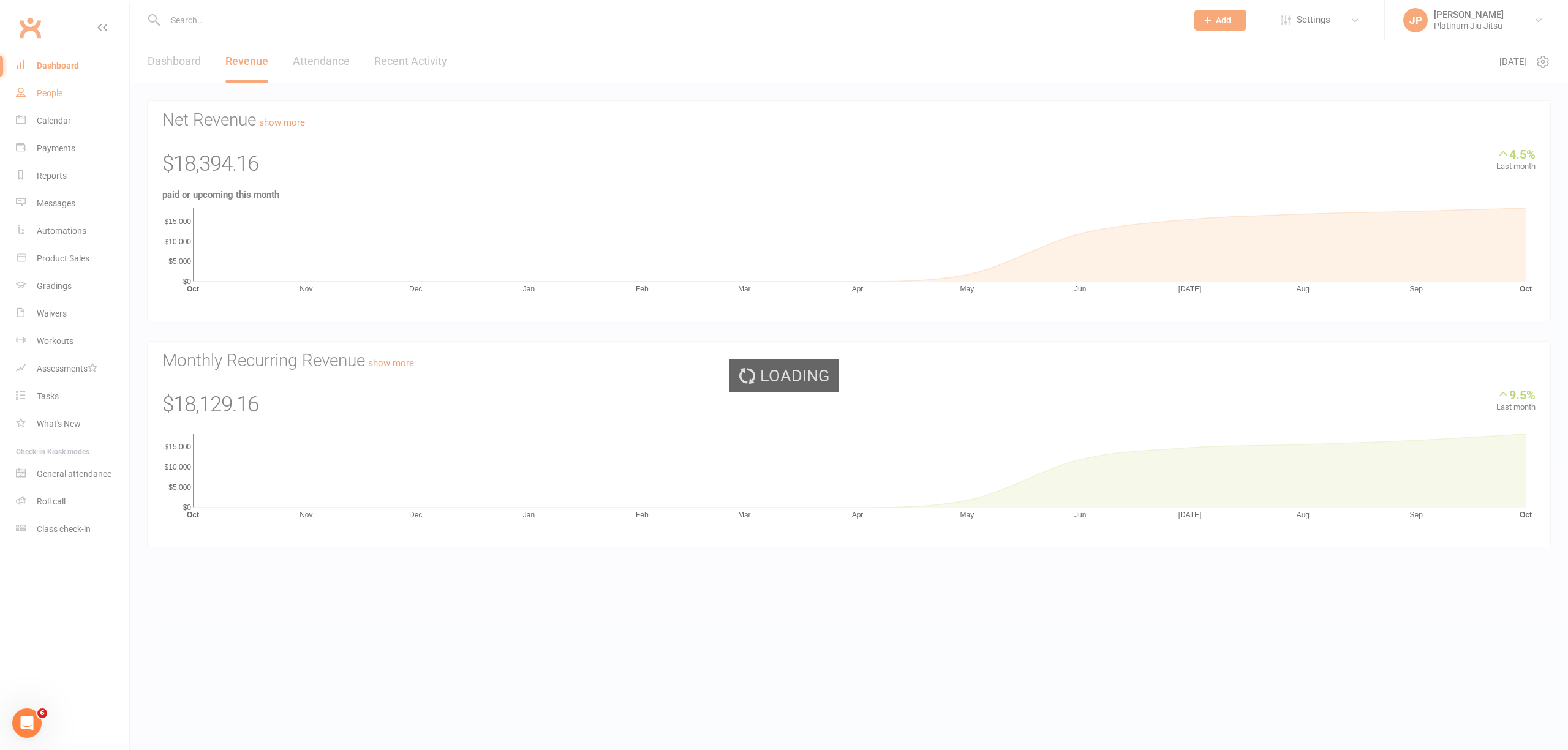
select select "100"
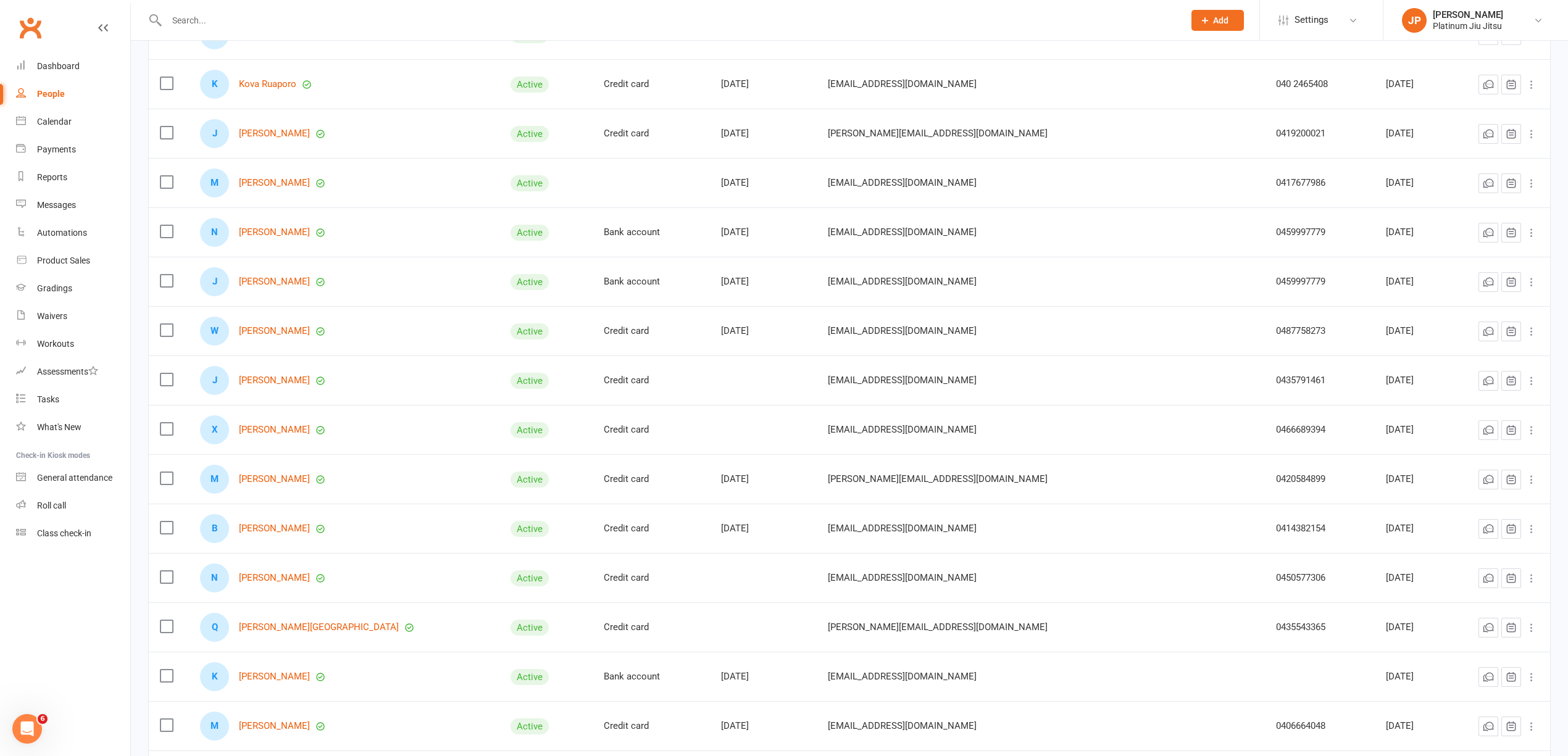
scroll to position [4530, 0]
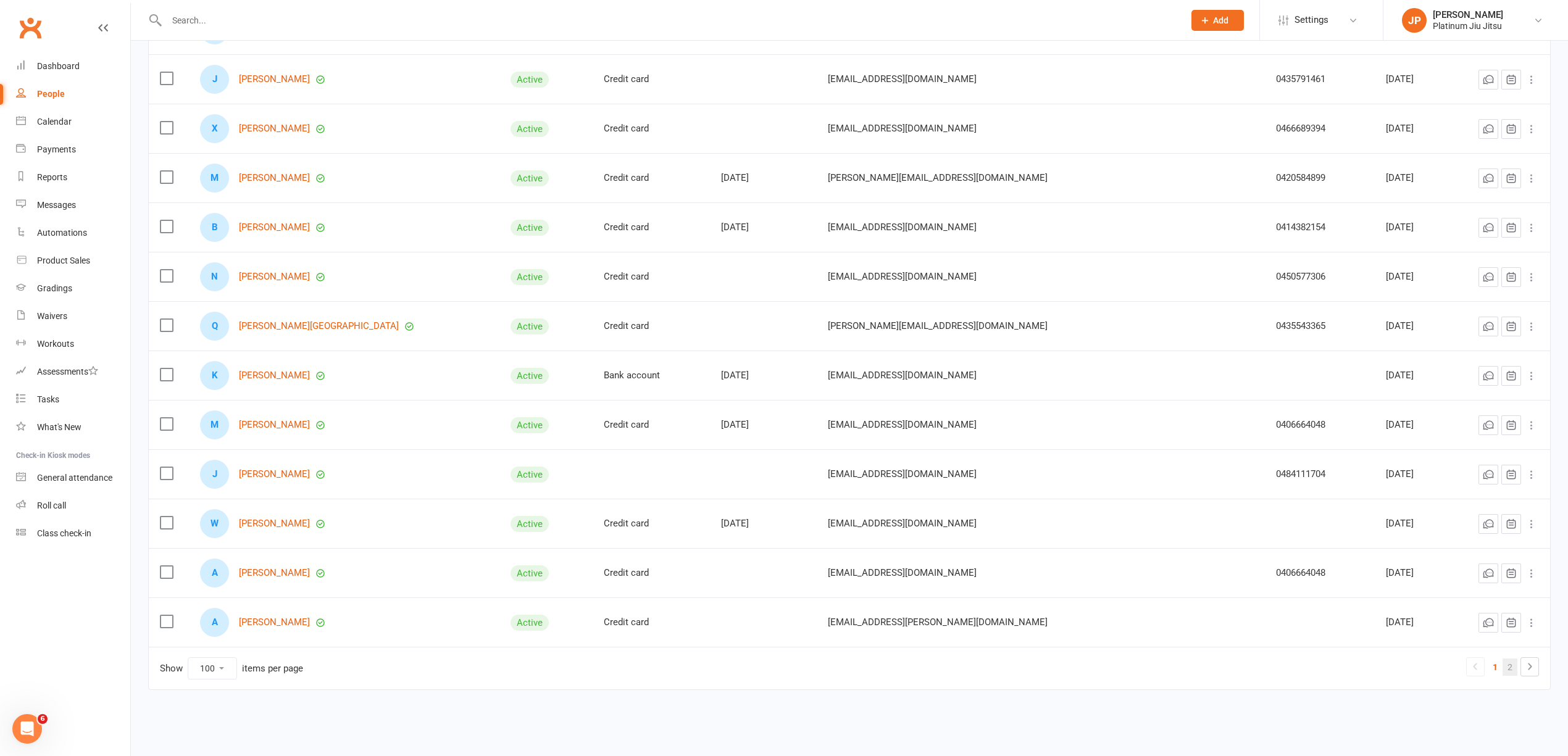
click at [1516, 673] on link "2" at bounding box center [1509, 667] width 14 height 17
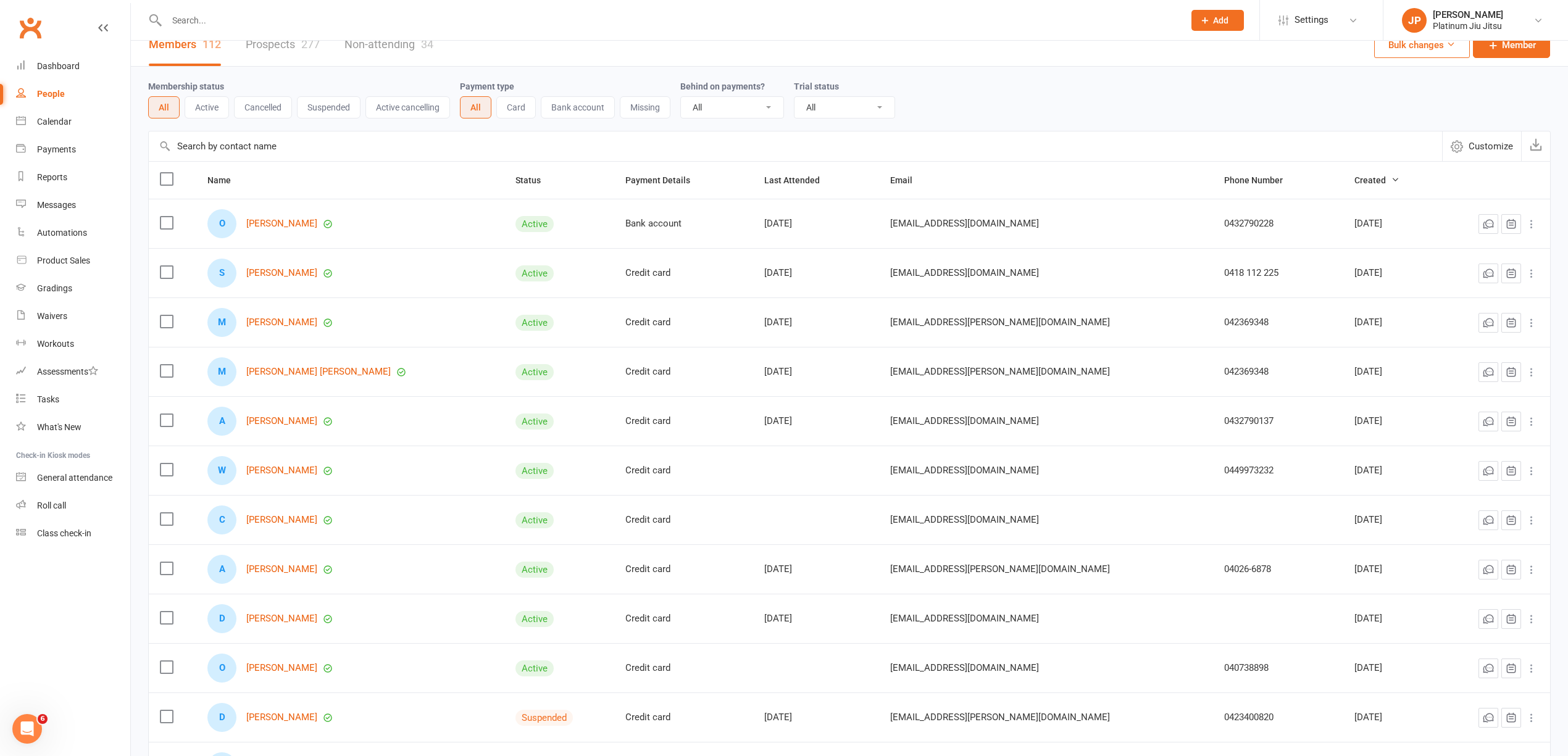
scroll to position [167, 0]
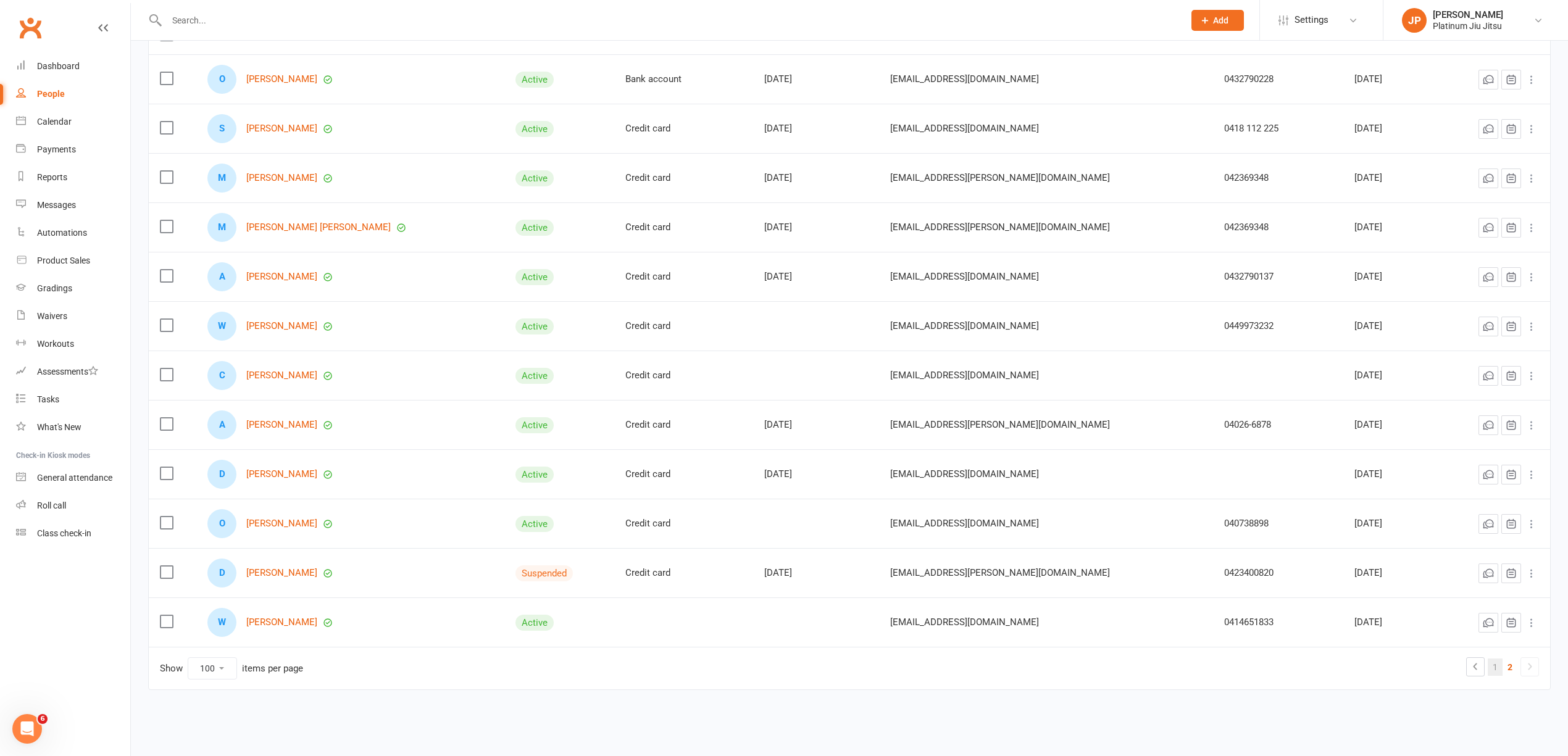
click at [1497, 663] on link "1" at bounding box center [1495, 667] width 14 height 17
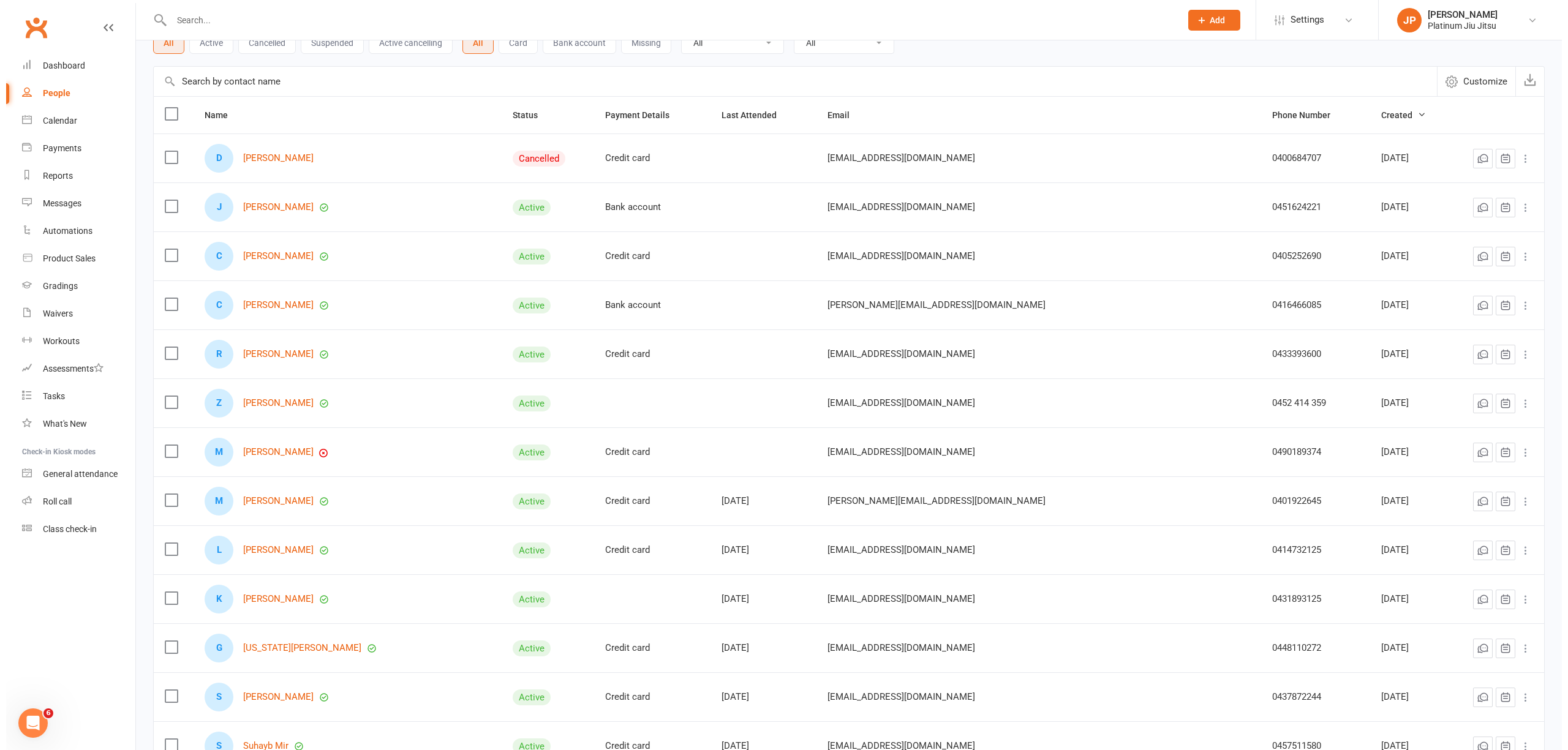
scroll to position [0, 0]
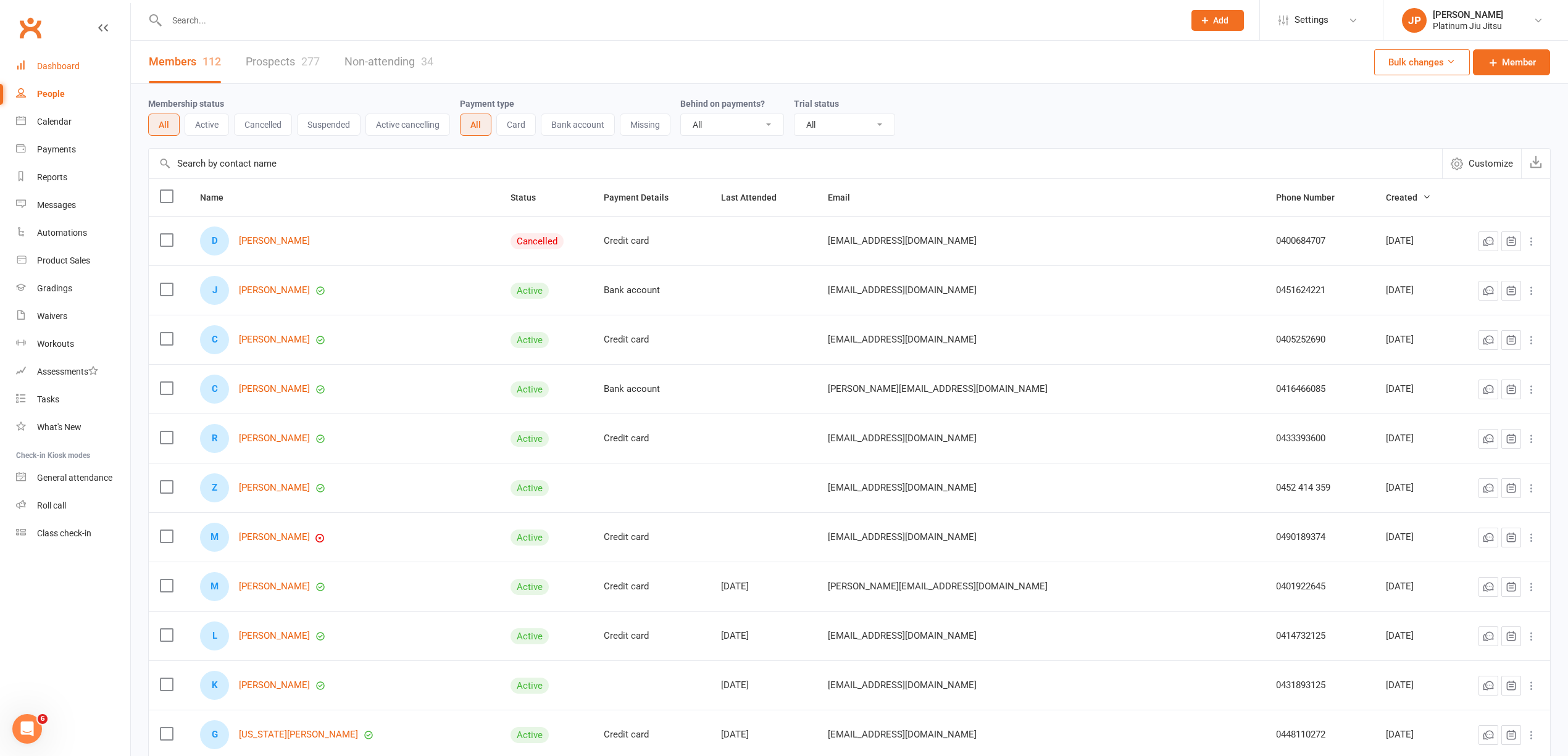
click at [45, 53] on link "Dashboard" at bounding box center [73, 66] width 114 height 28
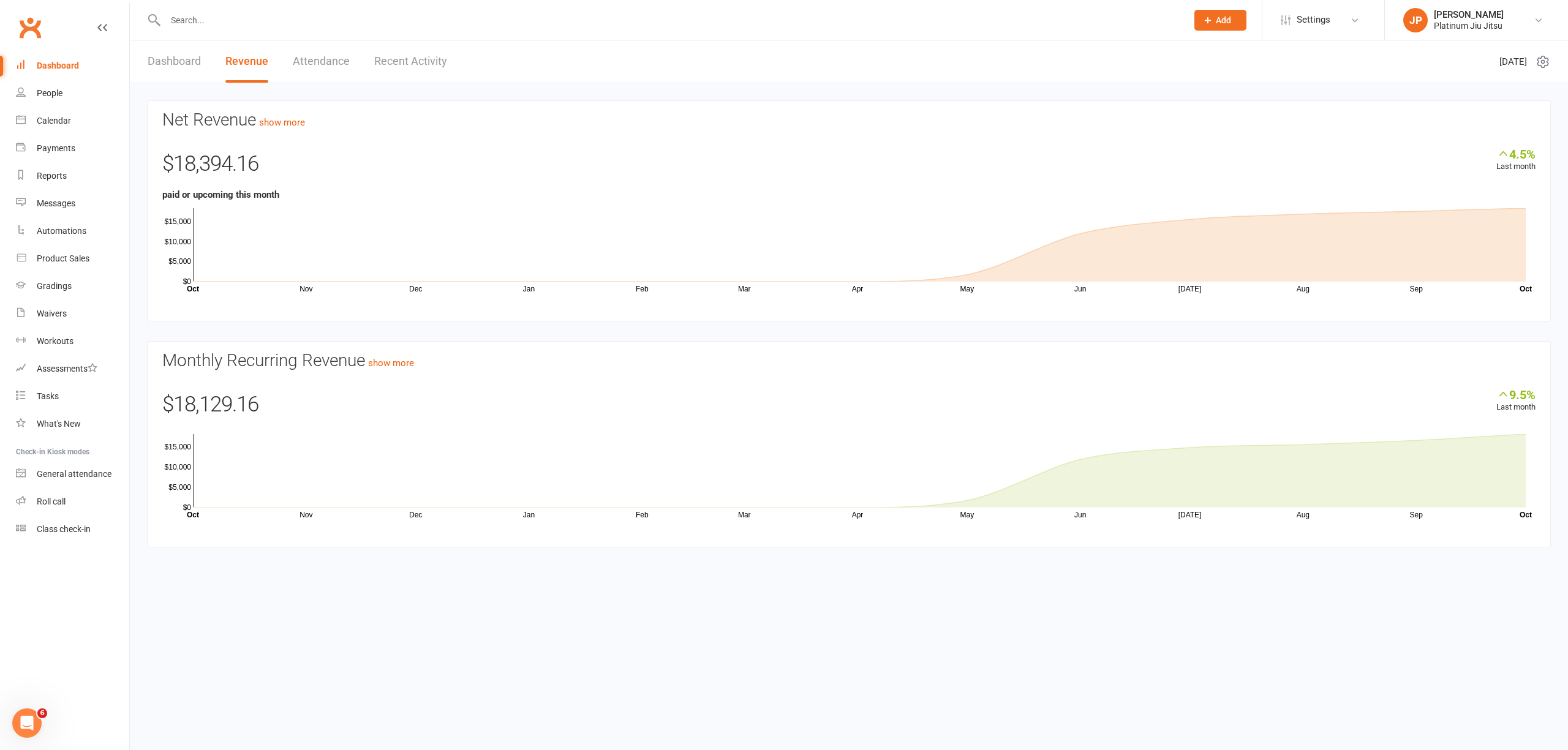
click at [162, 69] on link "Dashboard" at bounding box center [174, 61] width 54 height 42
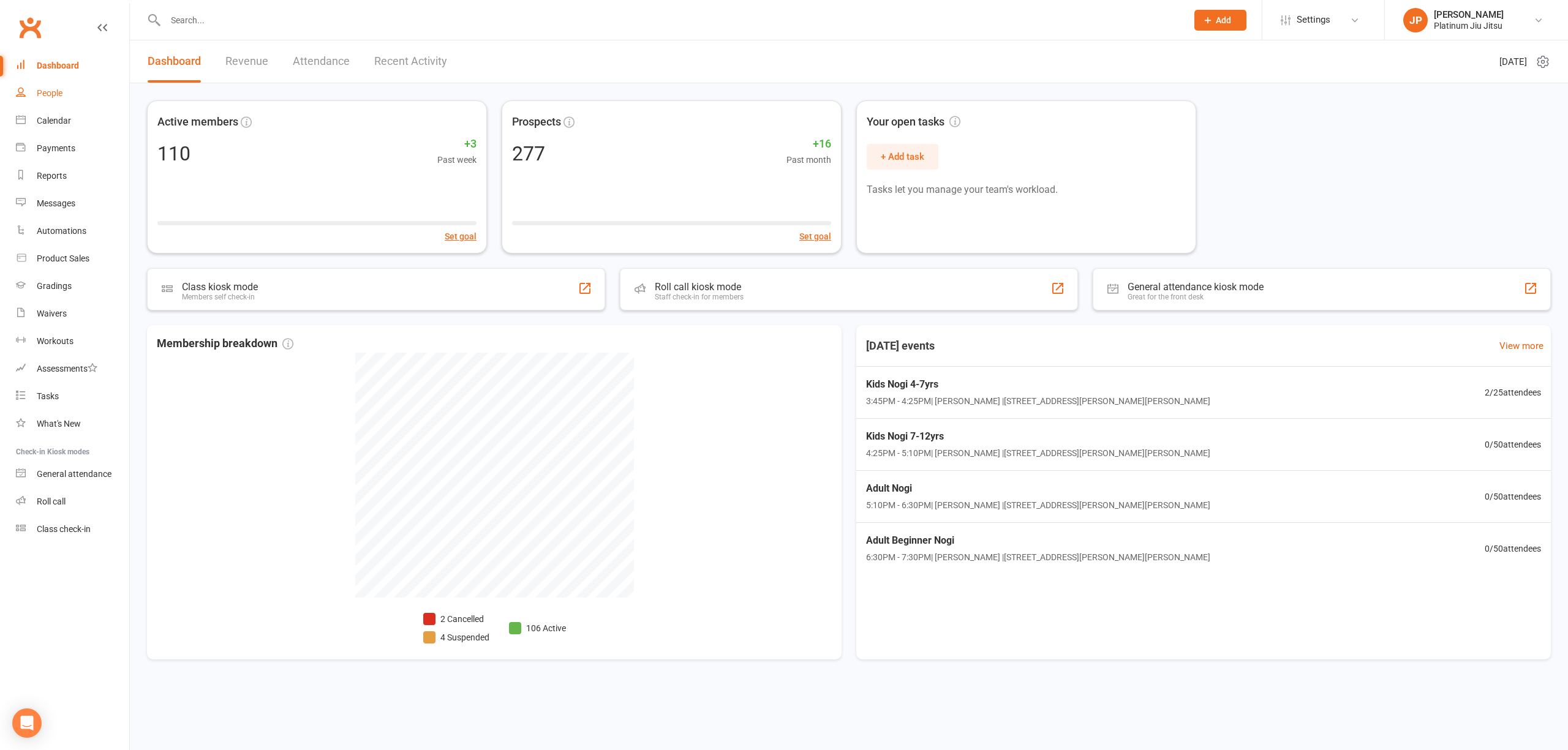
click at [63, 87] on link "People" at bounding box center [72, 93] width 114 height 28
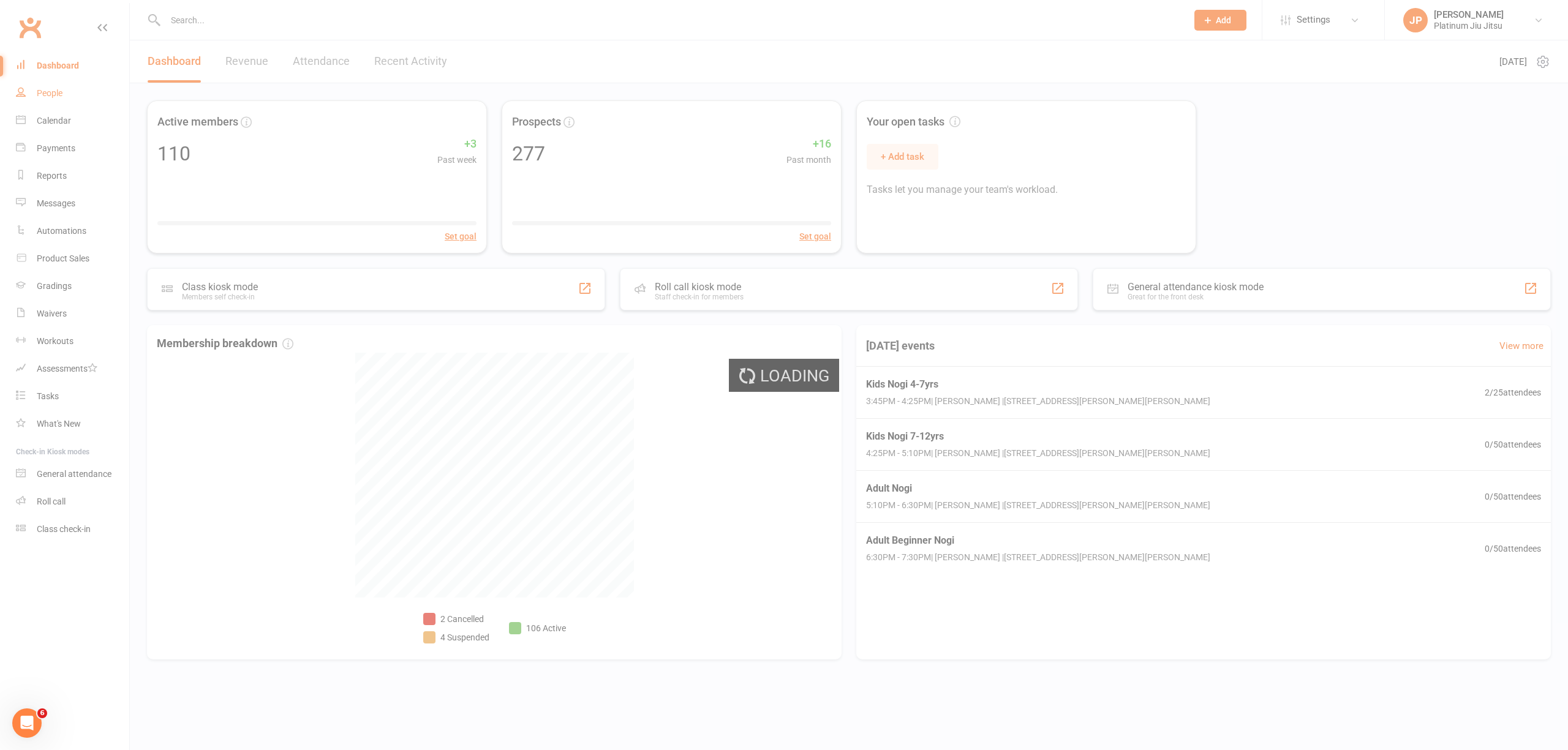
select select "100"
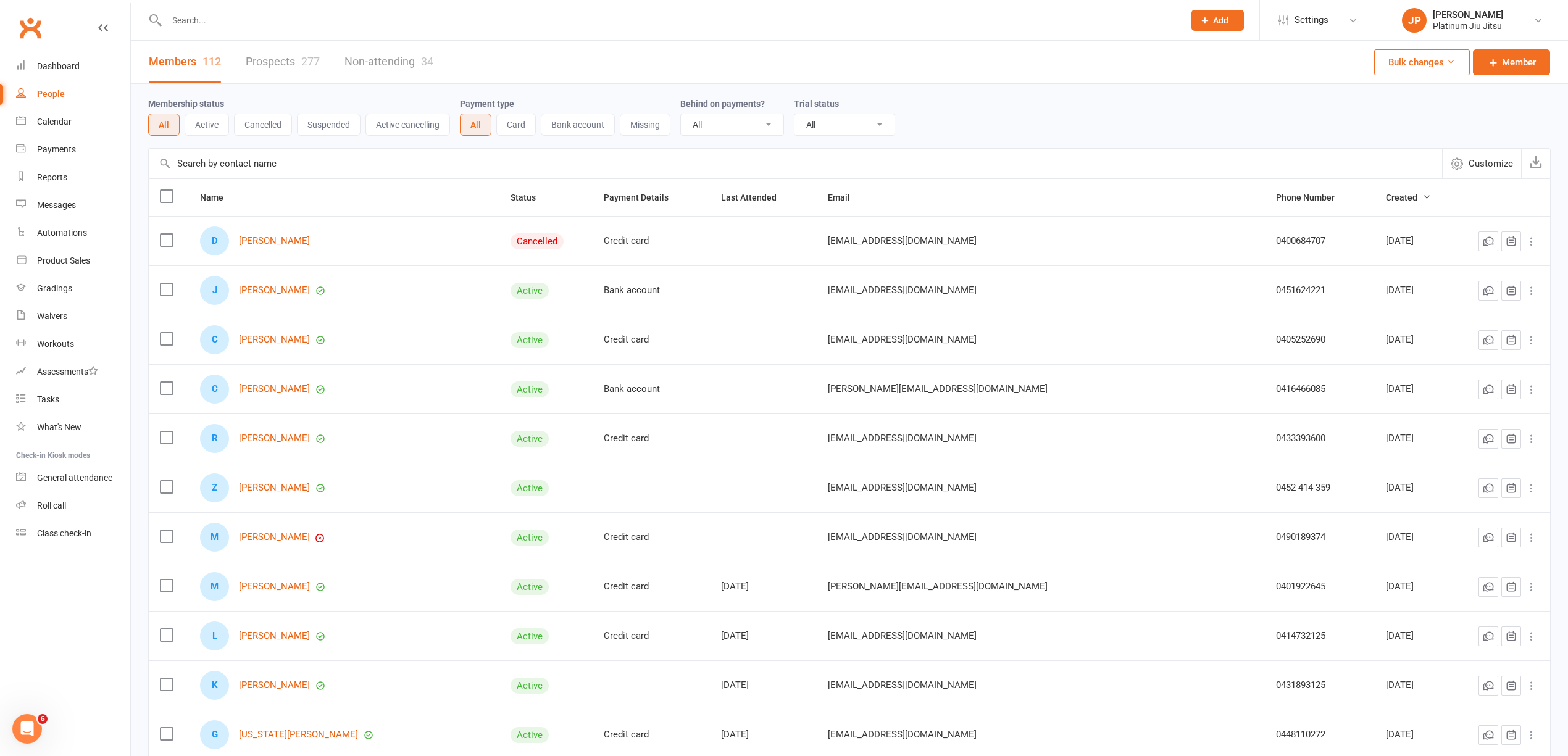
click at [258, 65] on link "Prospects 277" at bounding box center [283, 61] width 74 height 42
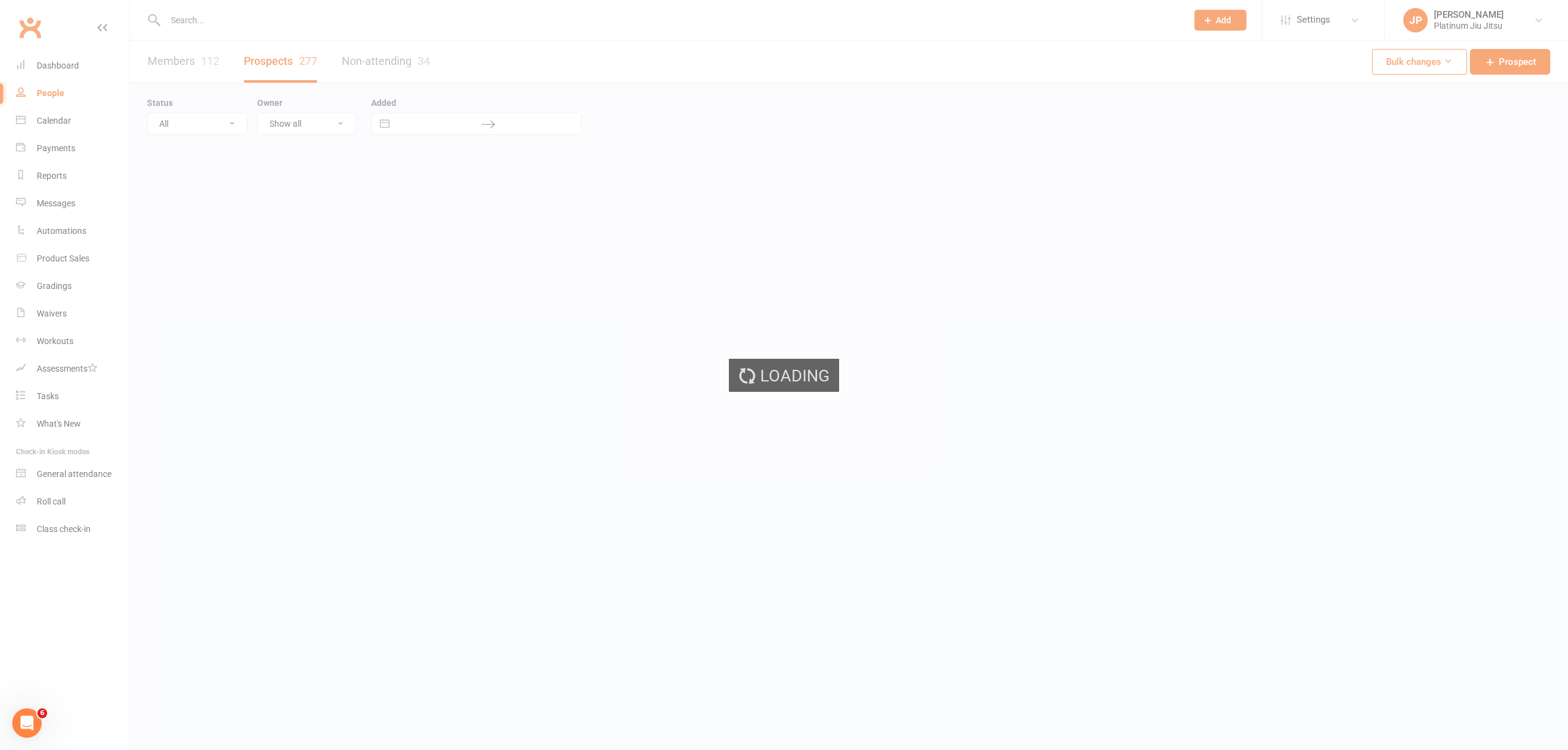
select select "100"
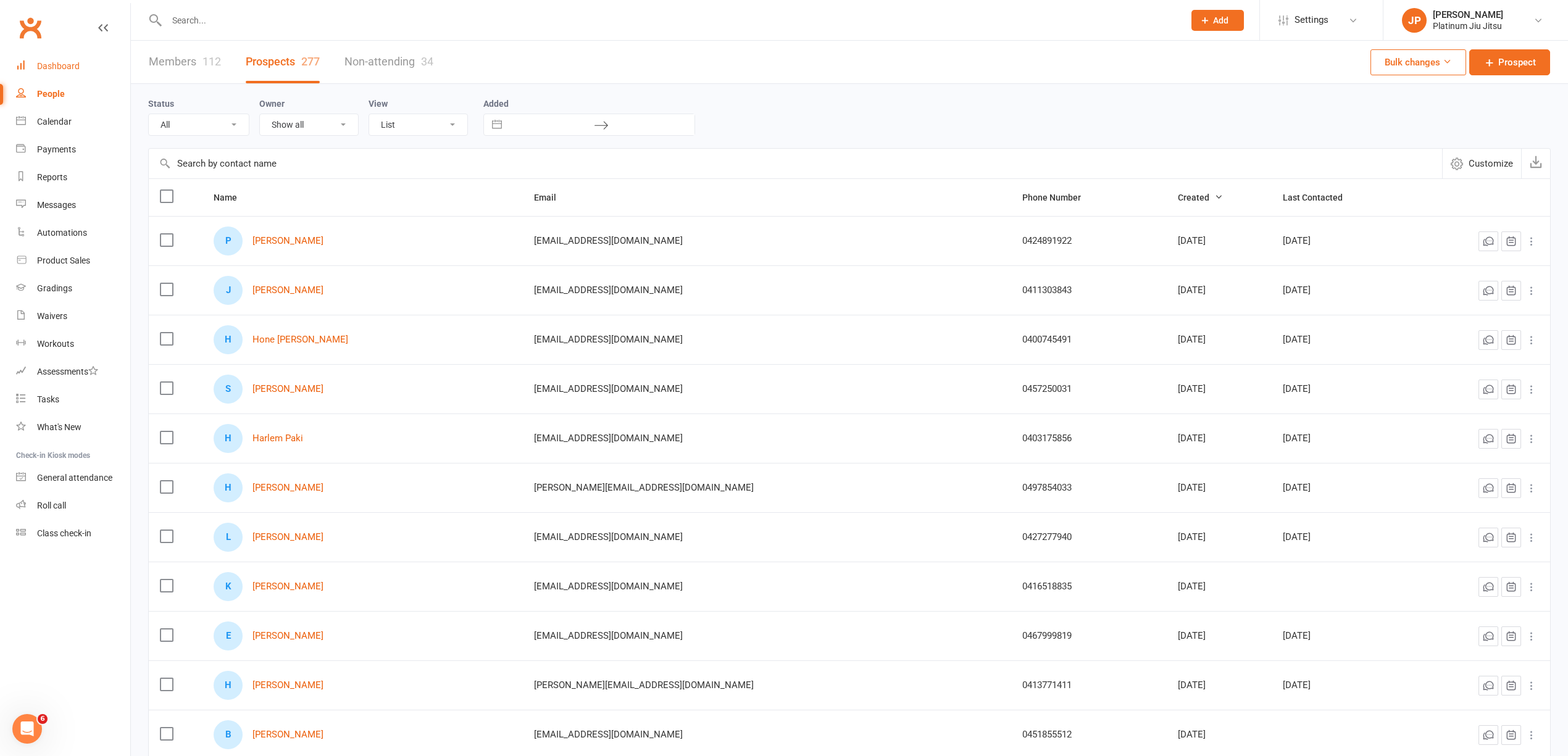
click at [61, 66] on div "Dashboard" at bounding box center [58, 66] width 42 height 10
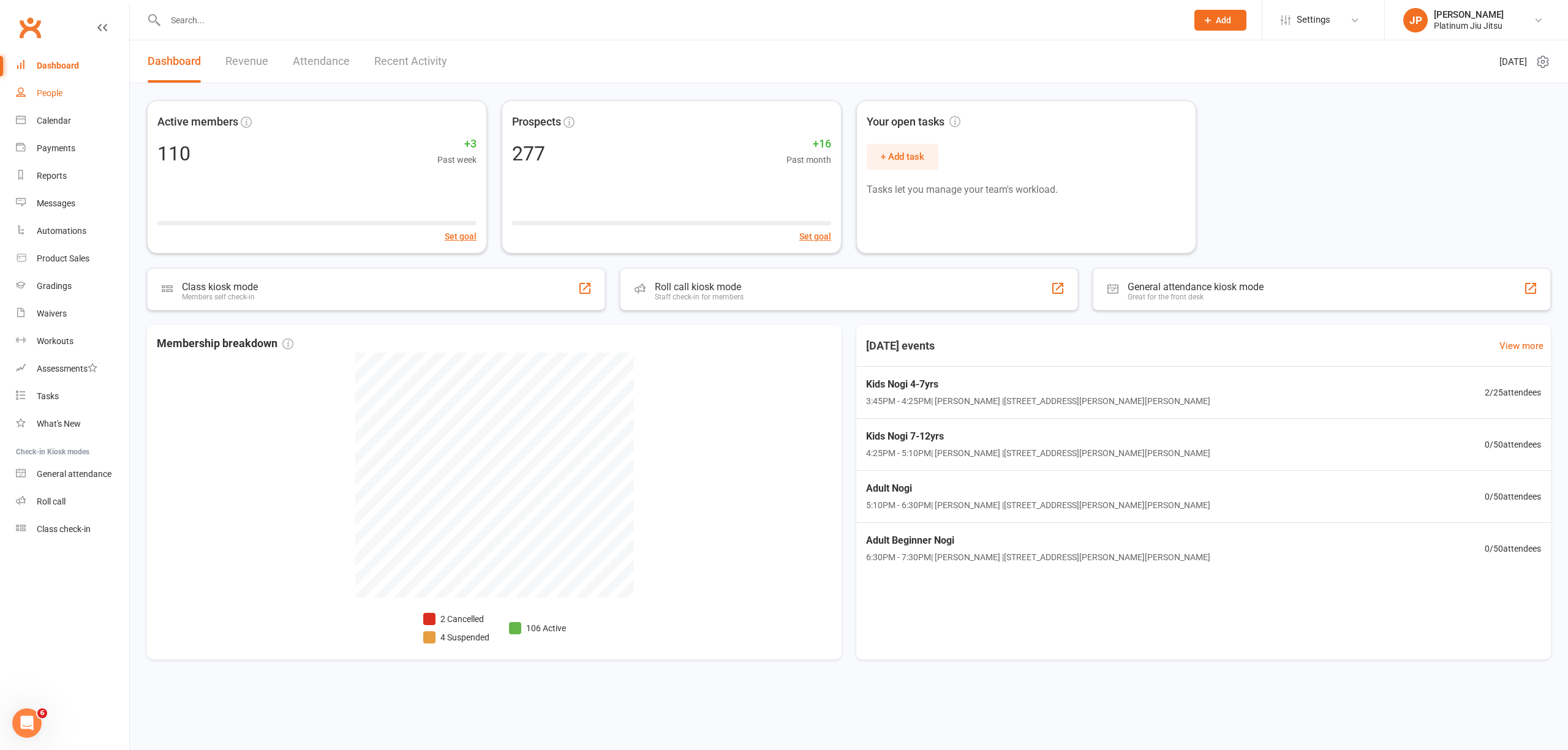
click at [56, 92] on div "People" at bounding box center [49, 93] width 26 height 10
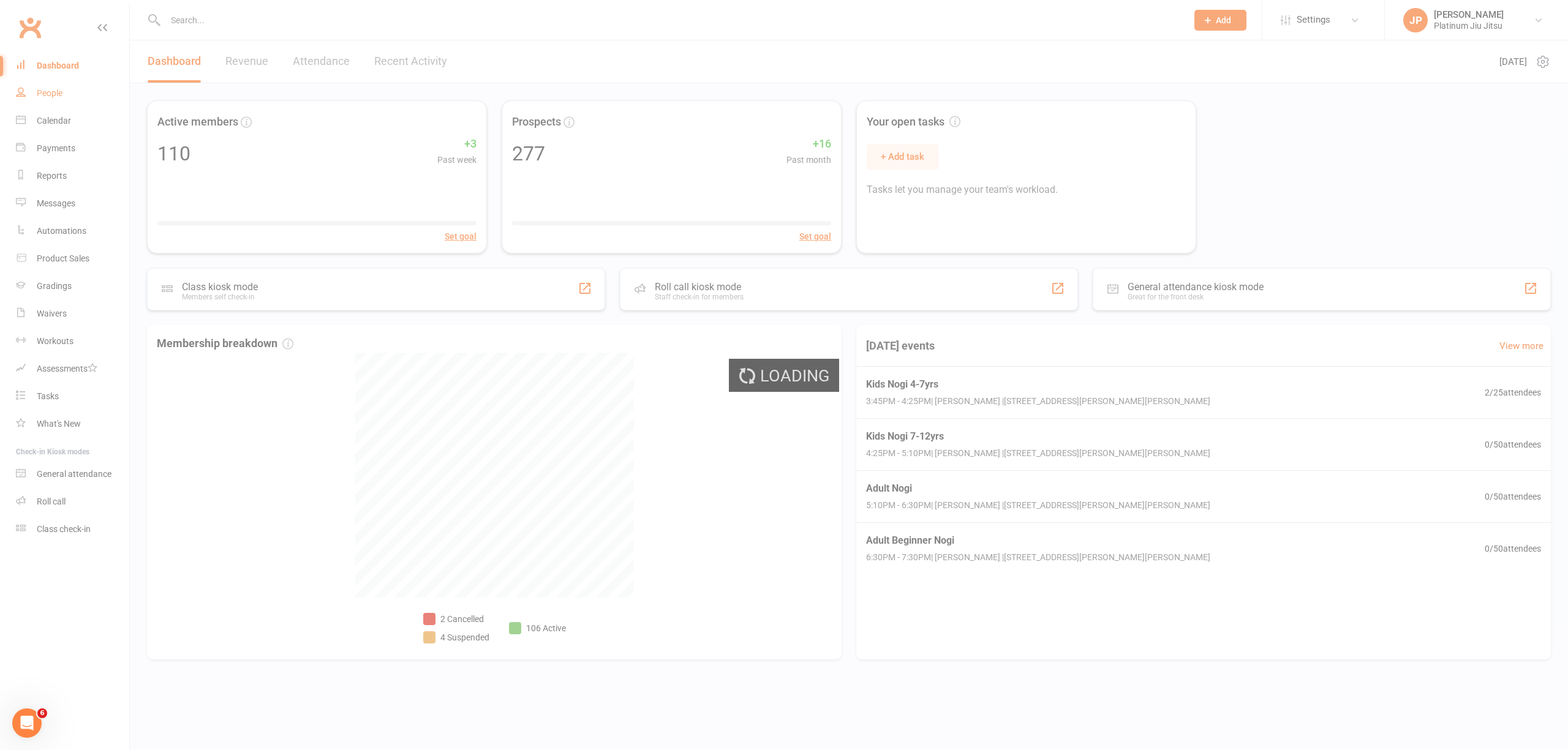
select select "100"
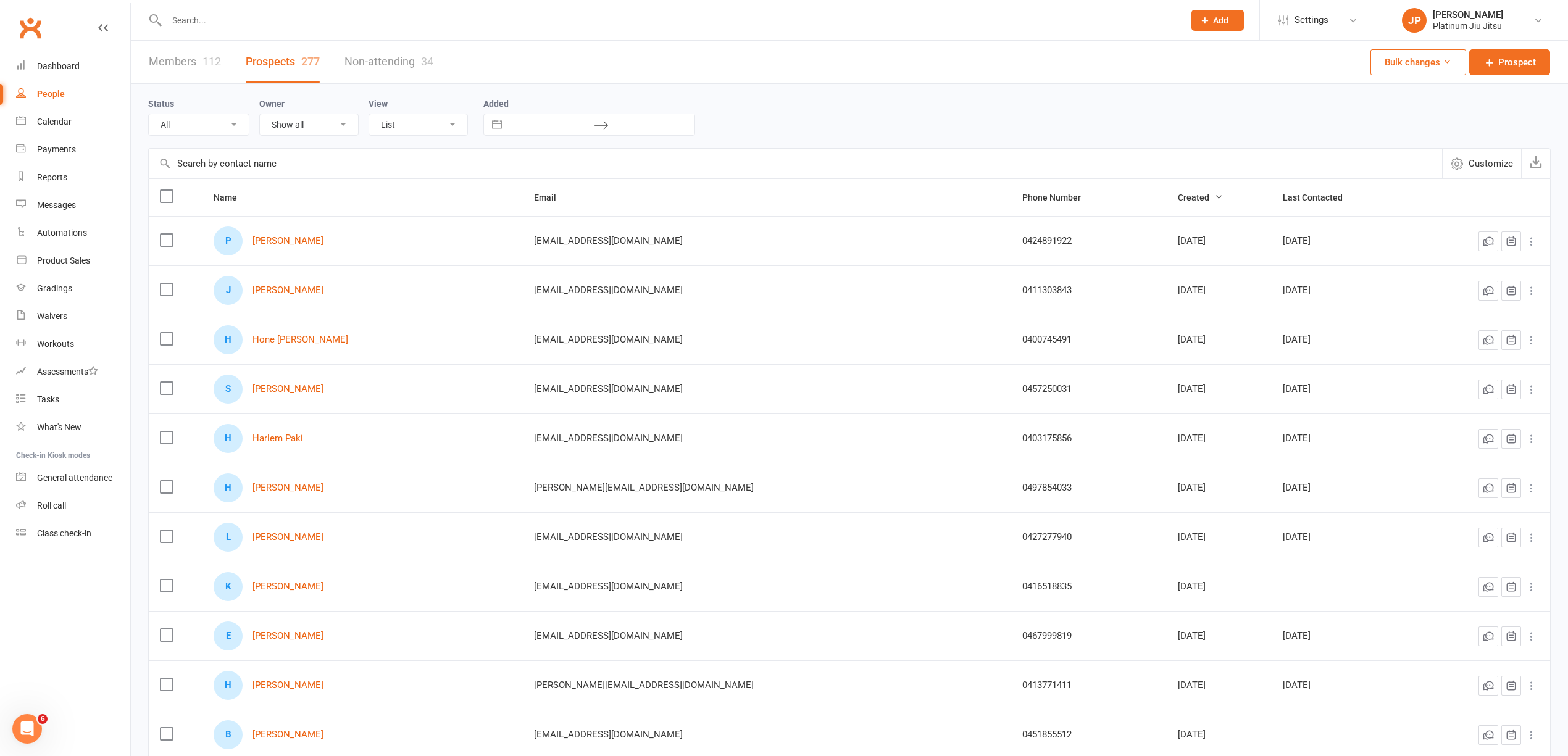
click at [180, 56] on link "Members 112" at bounding box center [185, 61] width 72 height 42
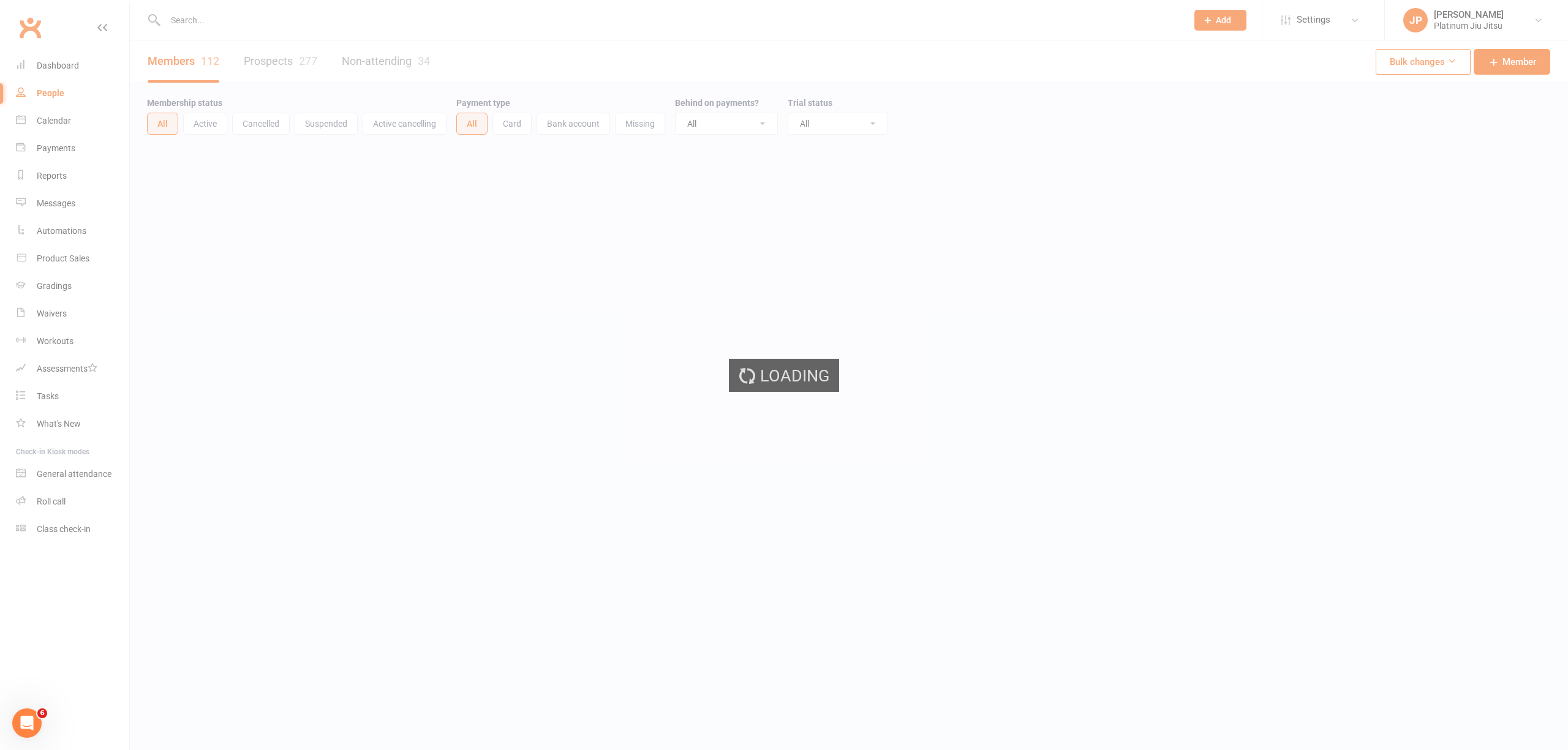
select select "100"
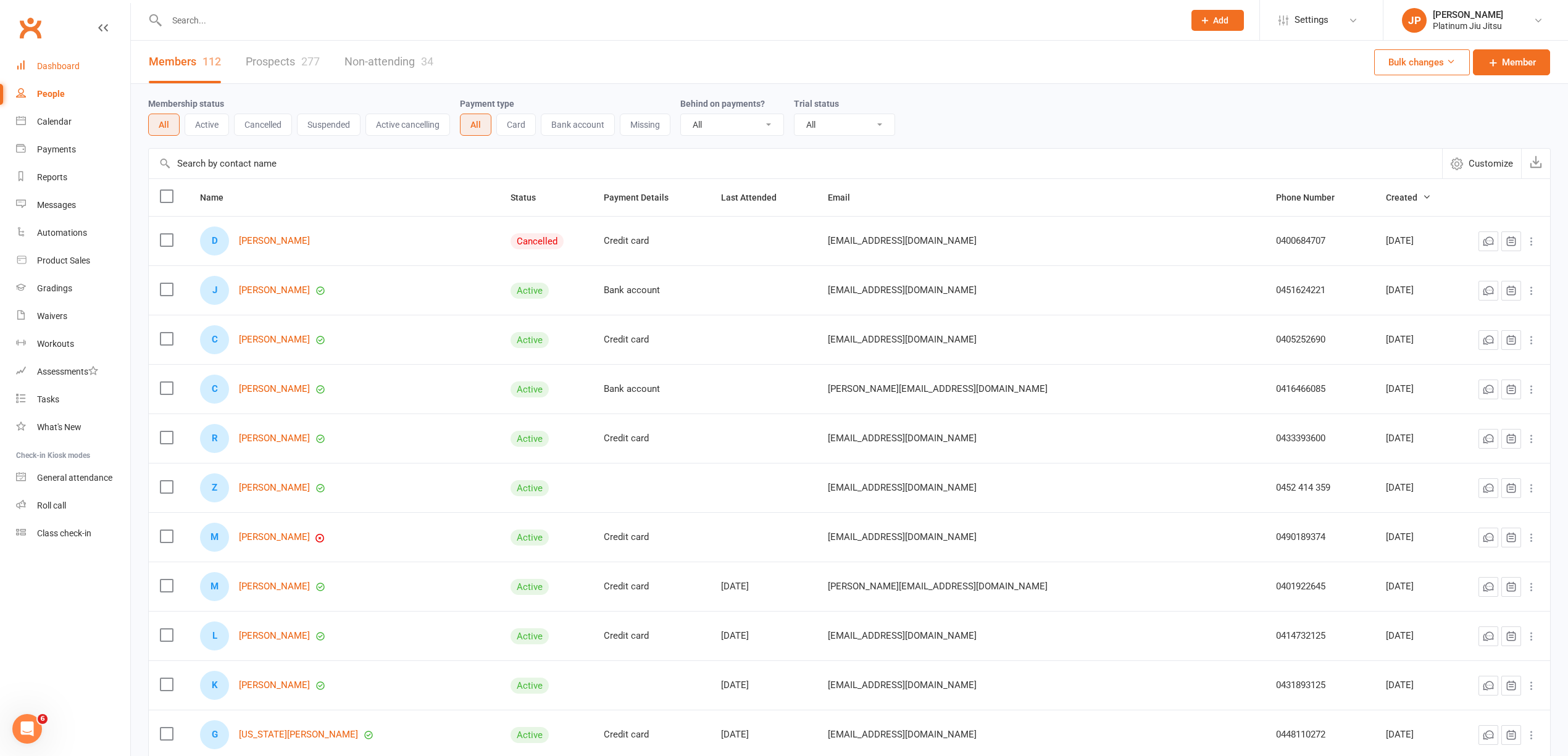
click at [69, 58] on link "Dashboard" at bounding box center [73, 66] width 114 height 28
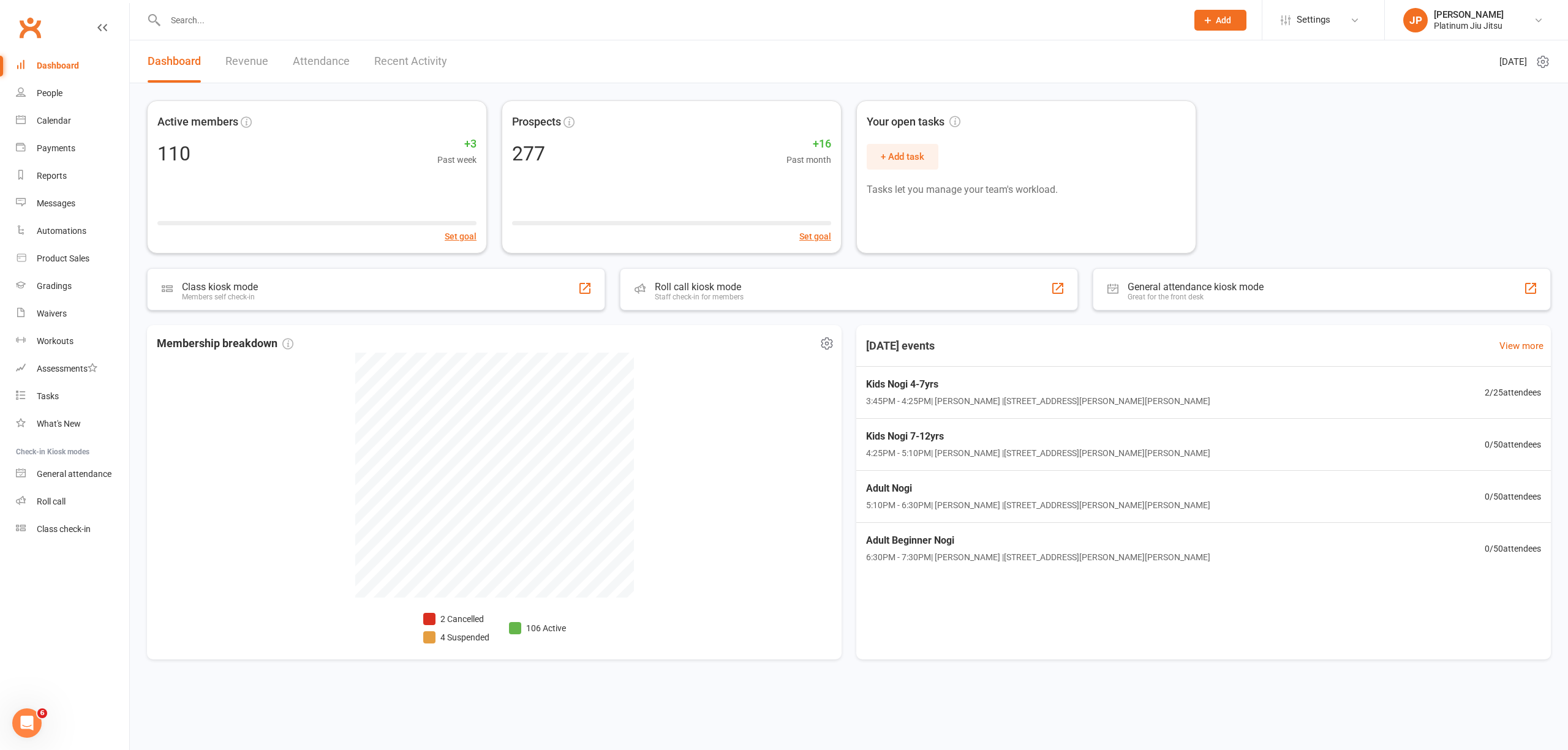
click at [470, 619] on li "2 Cancelled" at bounding box center [456, 619] width 66 height 13
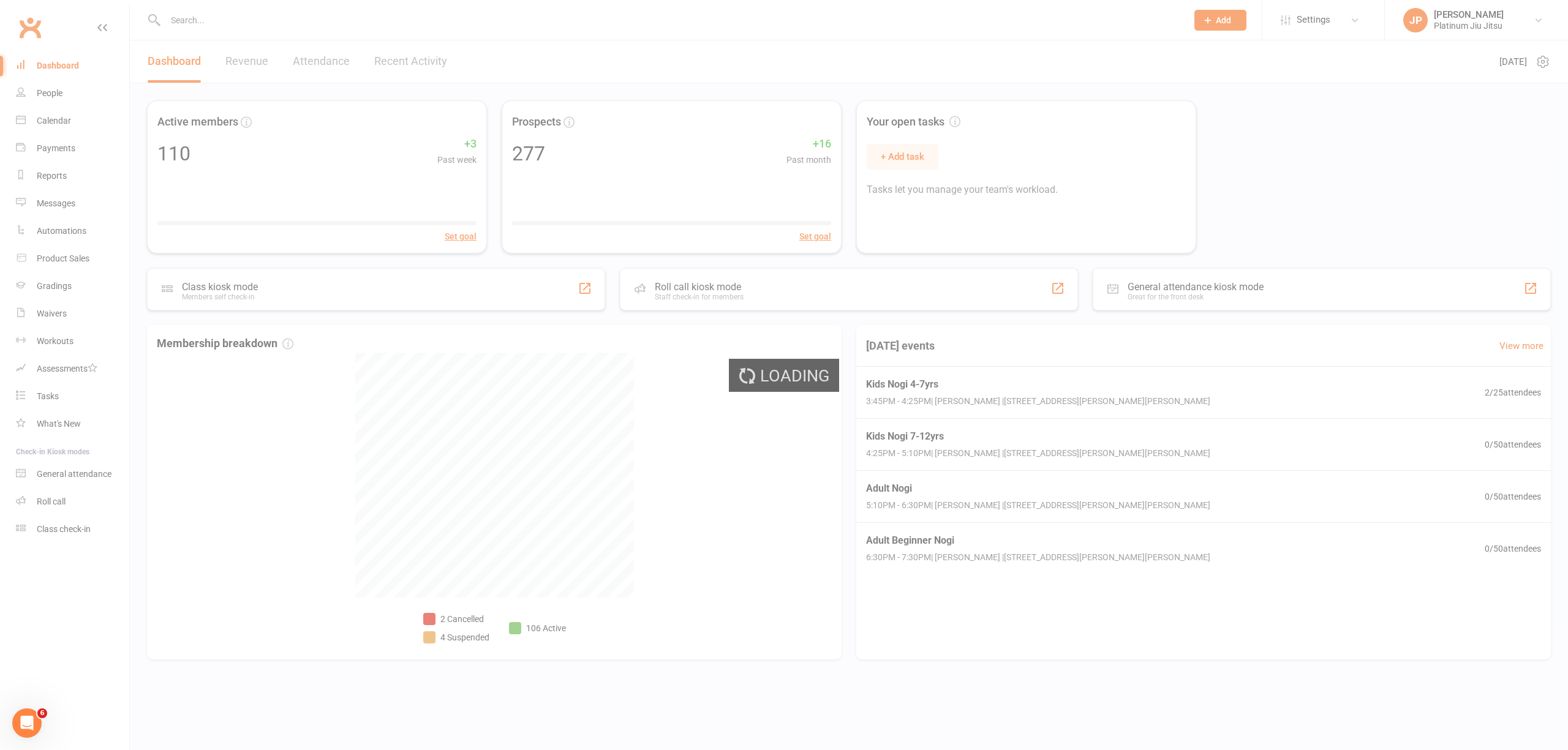
select select "no_trial"
select select "100"
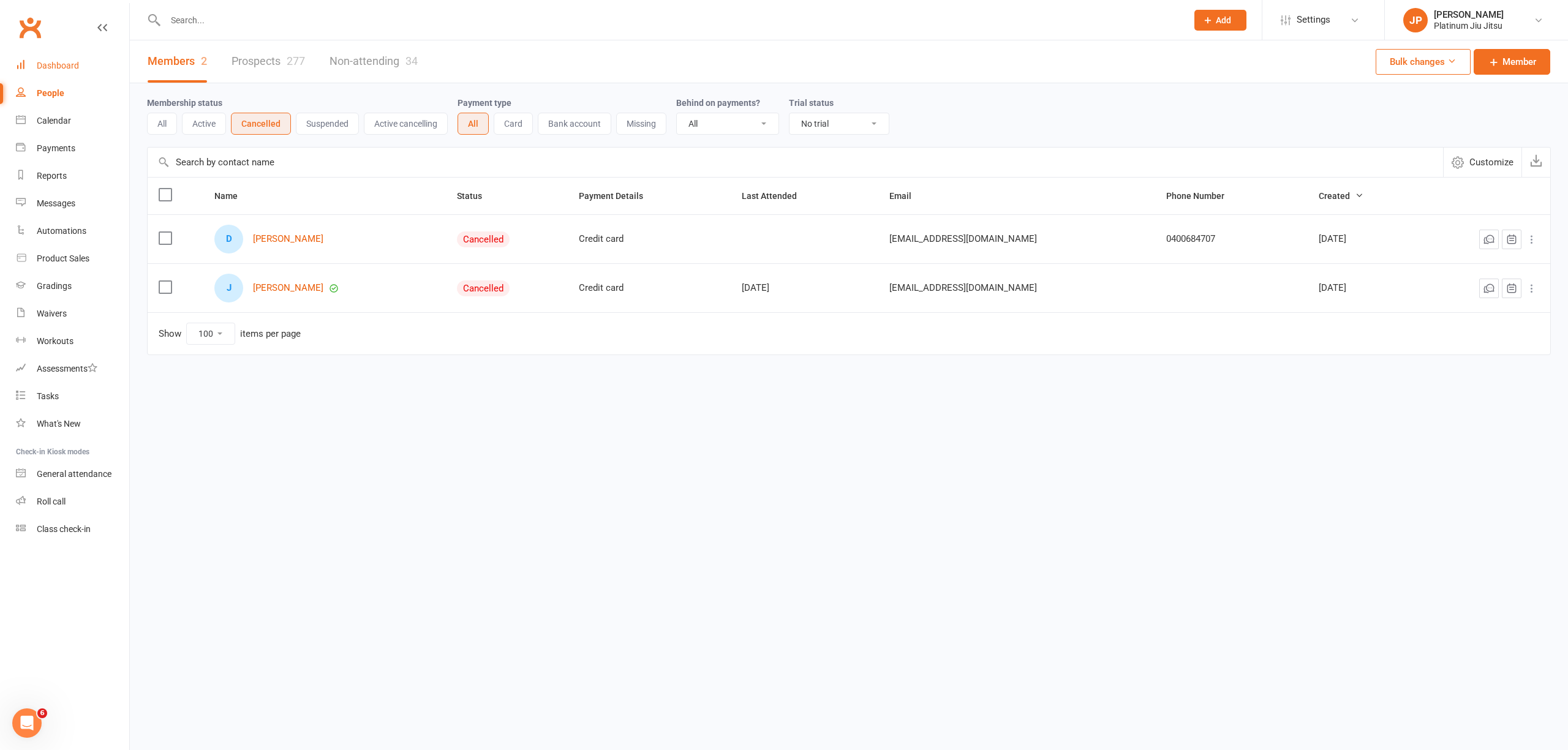
click at [52, 63] on div "Dashboard" at bounding box center [57, 65] width 42 height 10
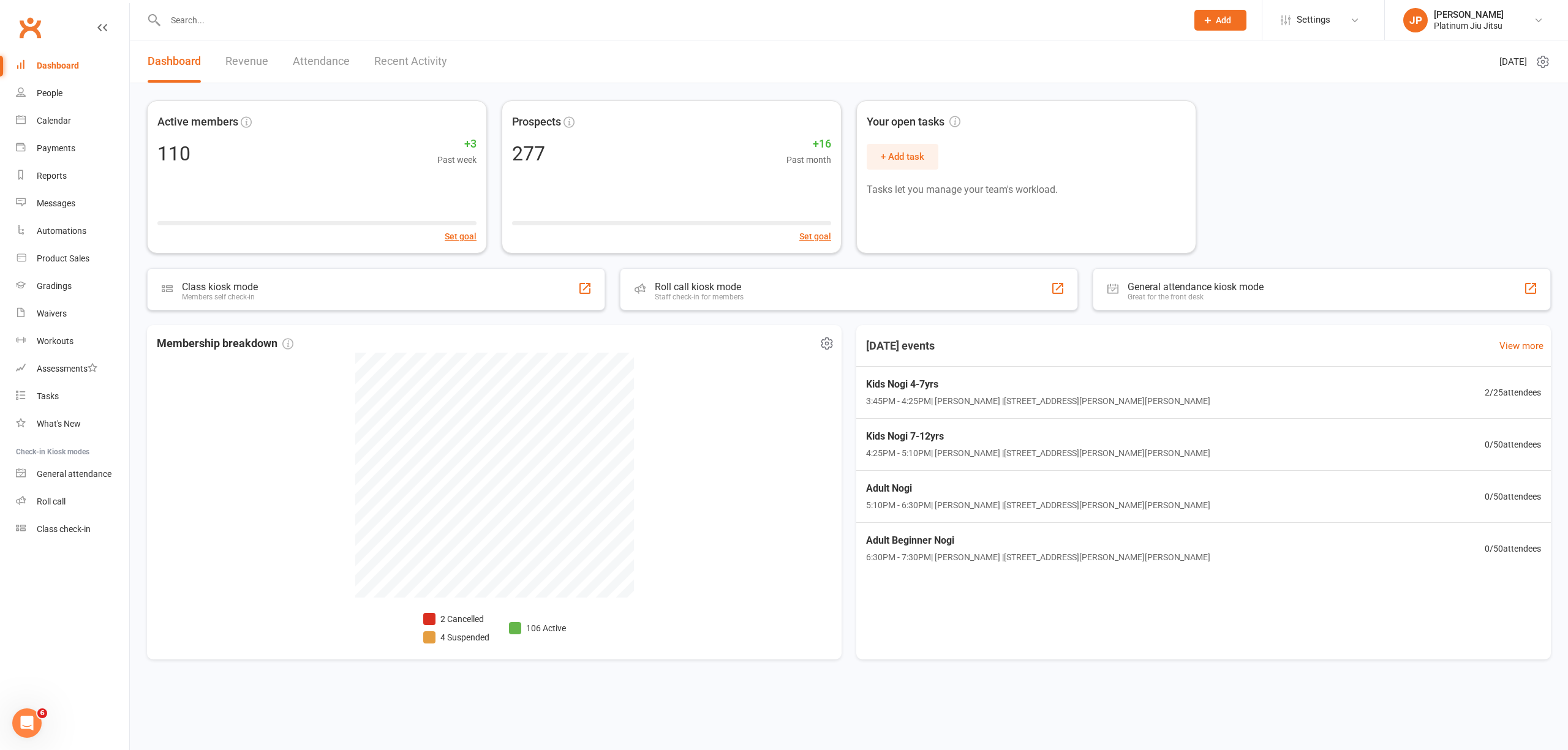
click at [471, 636] on li "4 Suspended" at bounding box center [456, 636] width 66 height 13
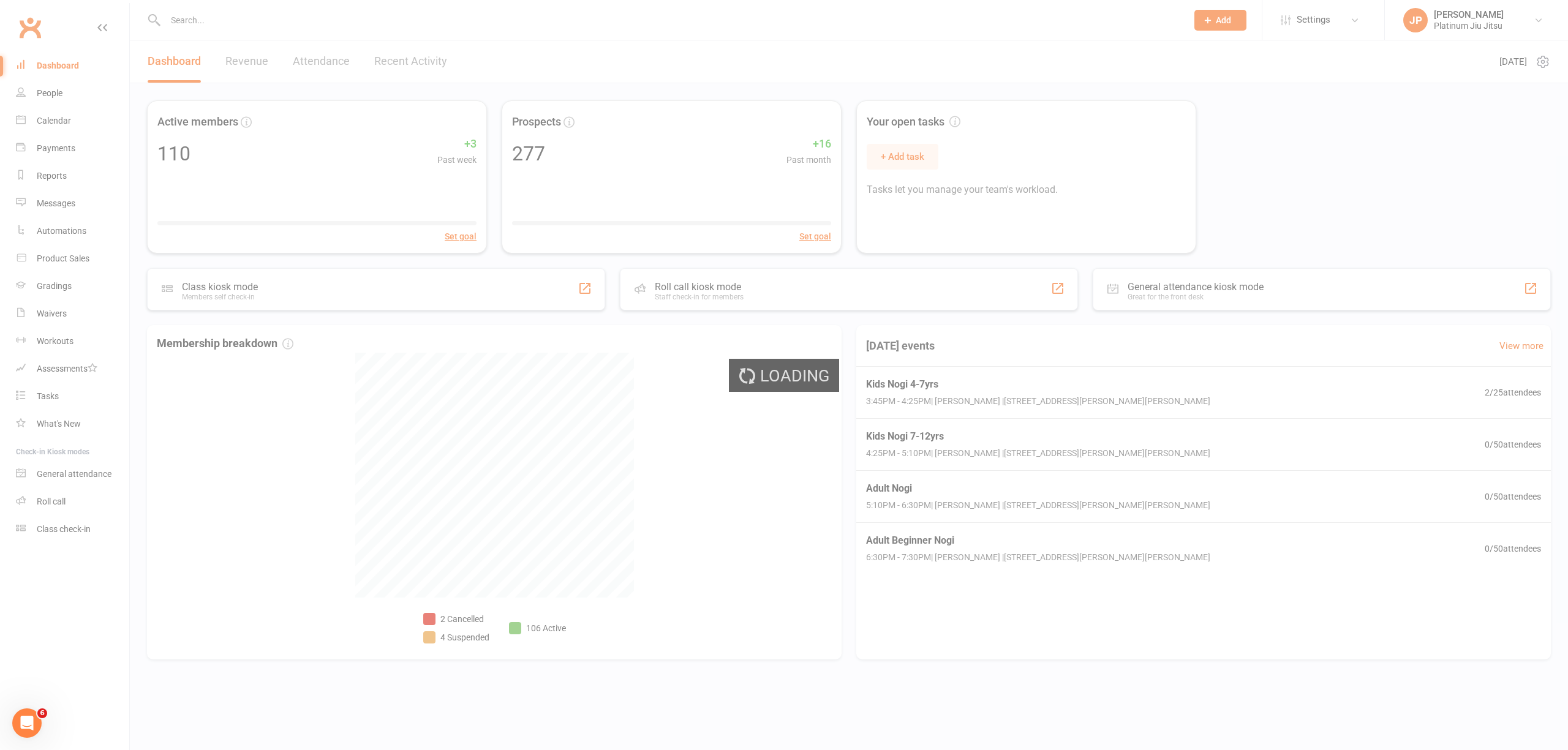
select select "100"
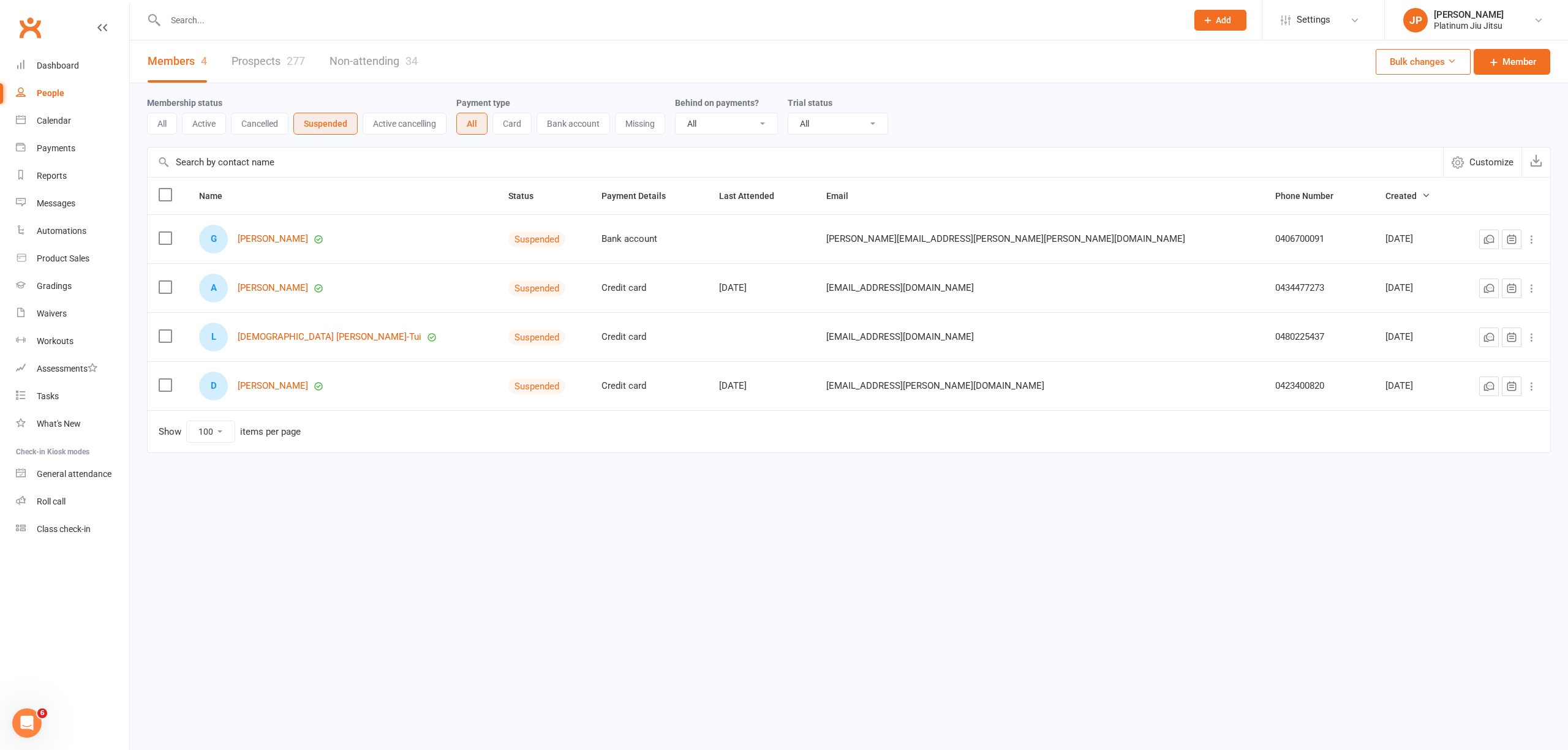
click at [369, 518] on html "Prospect Member Non-attending contact Class / event Appointment Grading event T…" at bounding box center [784, 258] width 1568 height 518
